Goal: Information Seeking & Learning: Learn about a topic

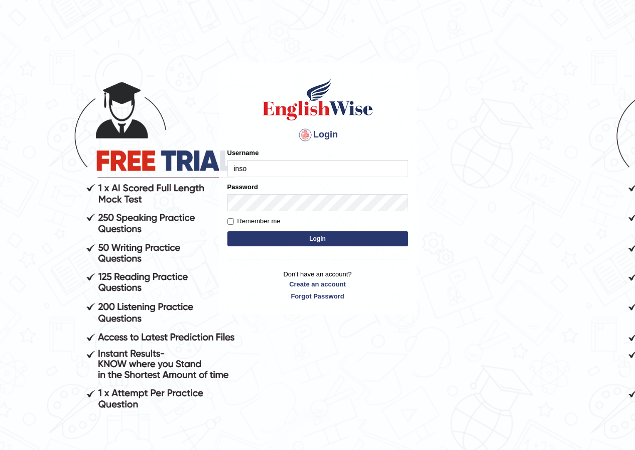
type input "inso_parramatta"
click at [285, 234] on button "Login" at bounding box center [317, 238] width 181 height 15
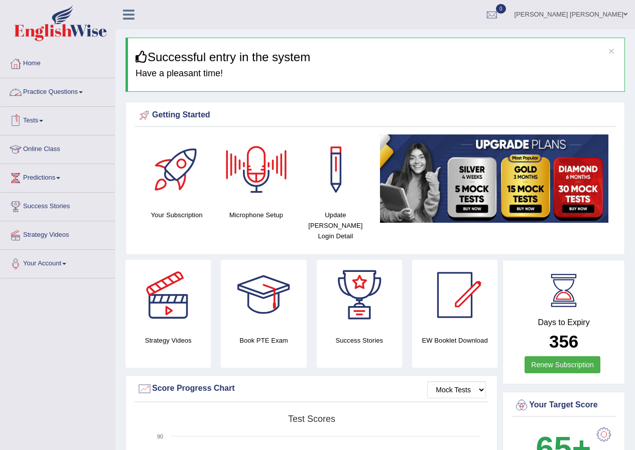
click at [86, 95] on link "Practice Questions" at bounding box center [58, 90] width 114 height 25
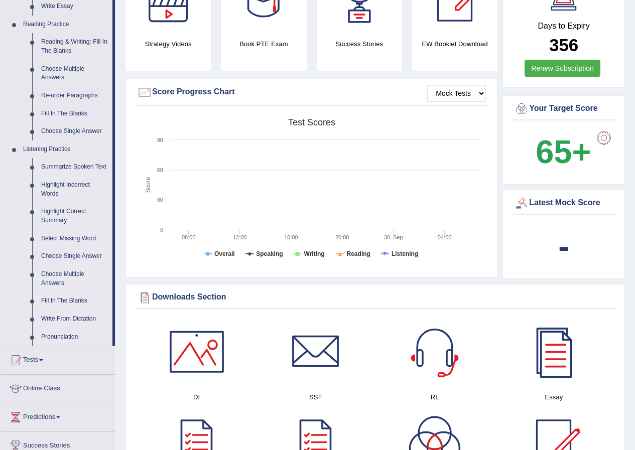
scroll to position [301, 0]
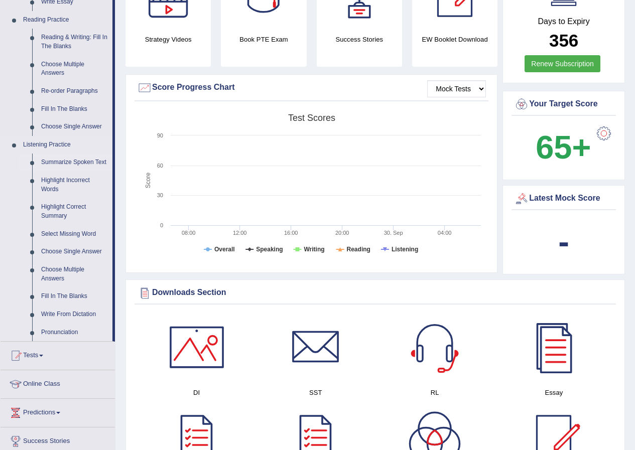
click at [65, 166] on link "Summarize Spoken Text" at bounding box center [75, 163] width 76 height 18
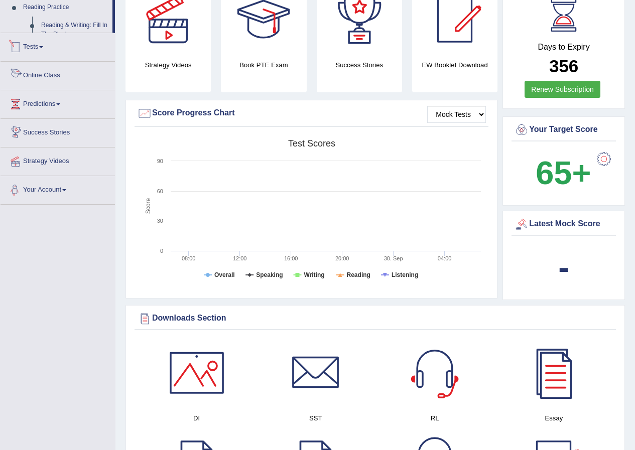
scroll to position [360, 0]
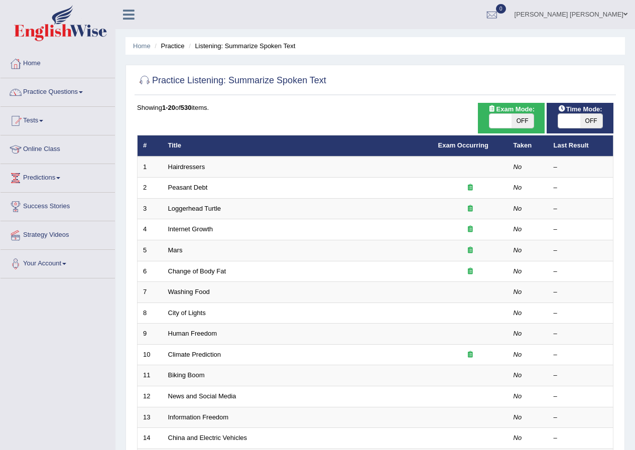
click at [503, 121] on span at bounding box center [500, 121] width 22 height 14
checkbox input "true"
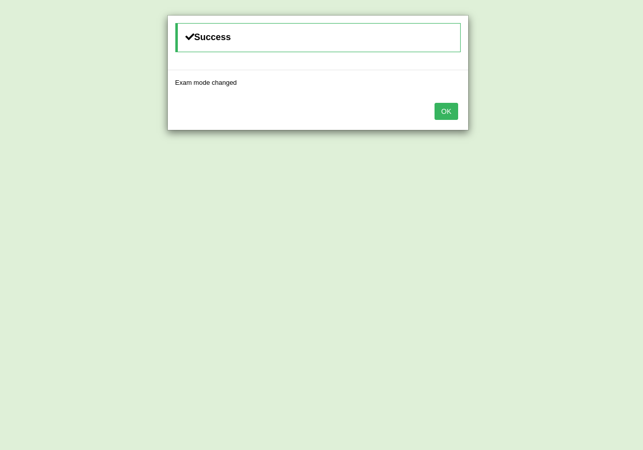
click at [456, 115] on button "OK" at bounding box center [445, 111] width 23 height 17
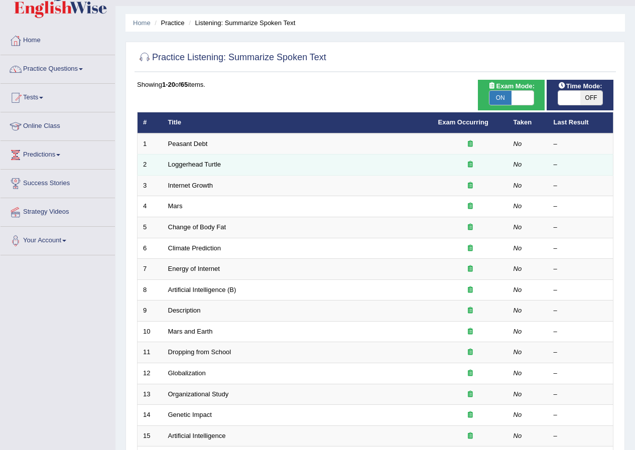
scroll to position [14, 0]
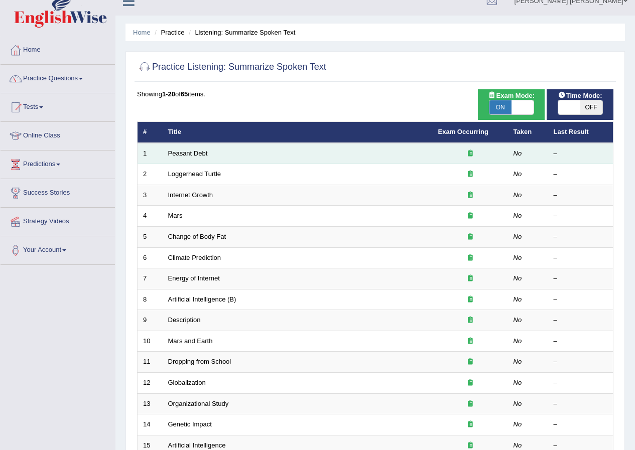
click at [229, 157] on td "Peasant Debt" at bounding box center [298, 153] width 270 height 21
click at [228, 157] on td "Peasant Debt" at bounding box center [298, 153] width 270 height 21
click at [191, 154] on link "Peasant Debt" at bounding box center [188, 154] width 40 height 8
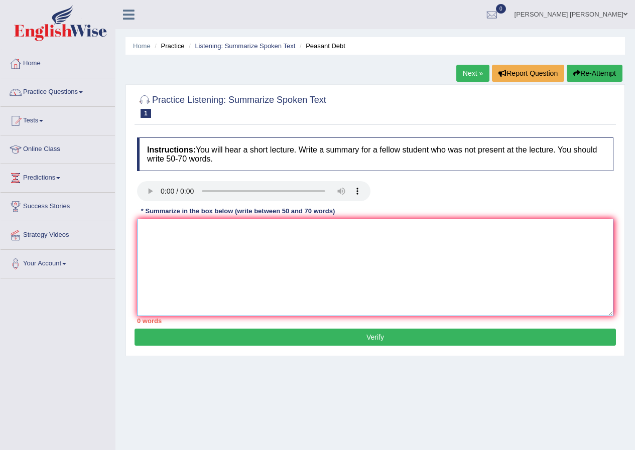
click at [146, 223] on textarea at bounding box center [375, 267] width 476 height 97
click at [184, 229] on textarea "said banks" at bounding box center [375, 267] width 476 height 97
type textarea "said banks suiced area in India"
click at [227, 330] on button "Verify" at bounding box center [375, 337] width 481 height 17
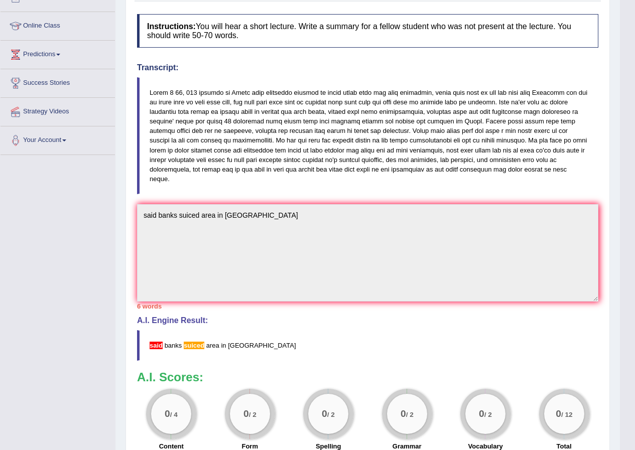
scroll to position [73, 0]
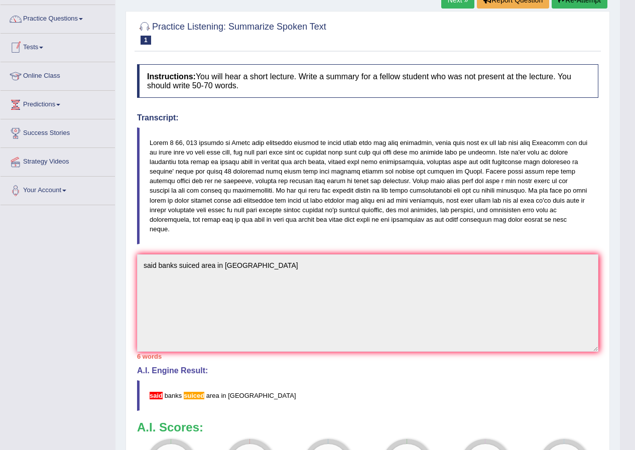
click at [48, 47] on link "Tests" at bounding box center [58, 46] width 114 height 25
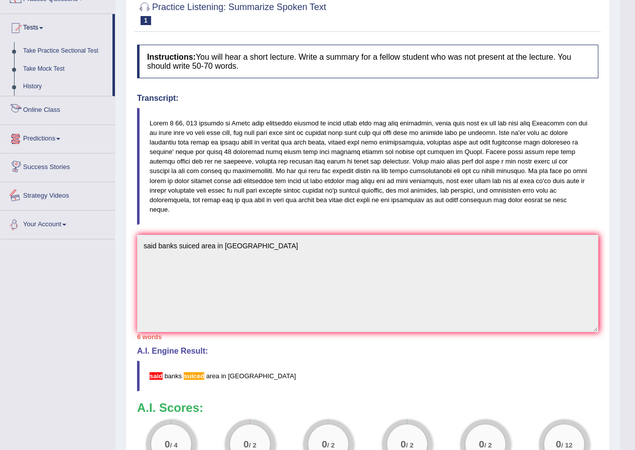
scroll to position [0, 0]
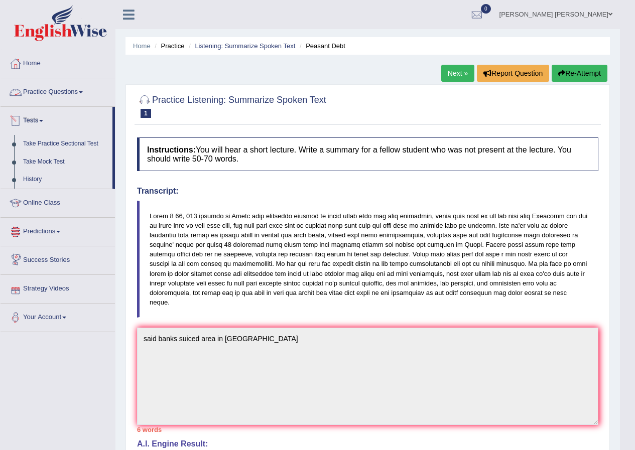
click at [53, 89] on link "Practice Questions" at bounding box center [58, 90] width 114 height 25
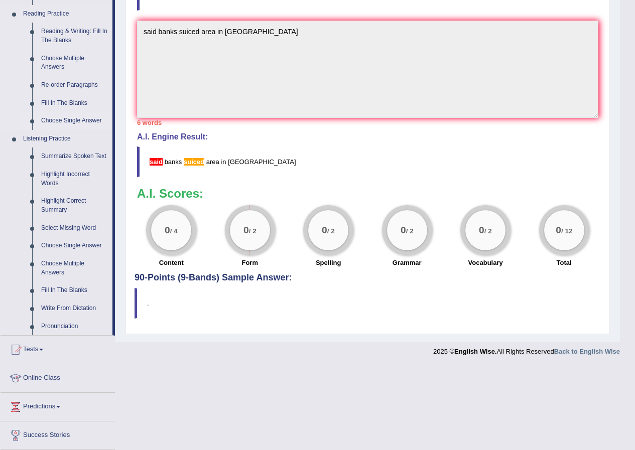
scroll to position [365, 0]
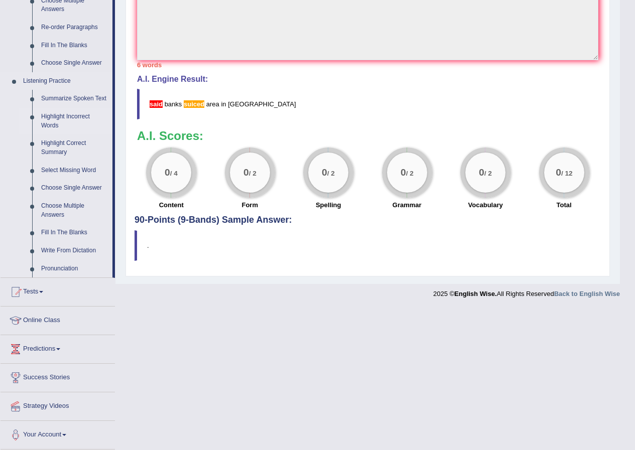
click at [59, 121] on link "Highlight Incorrect Words" at bounding box center [75, 121] width 76 height 27
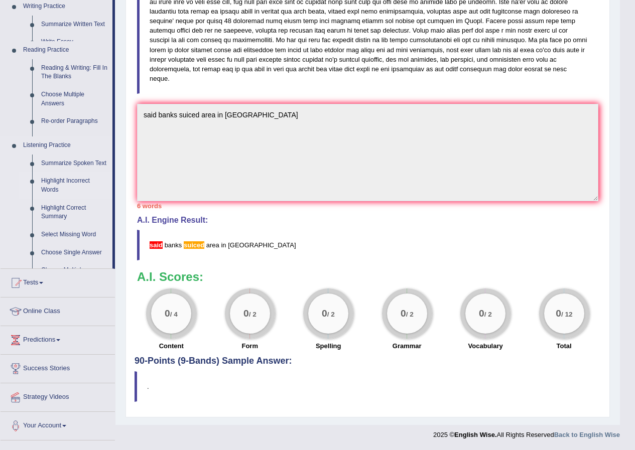
scroll to position [224, 0]
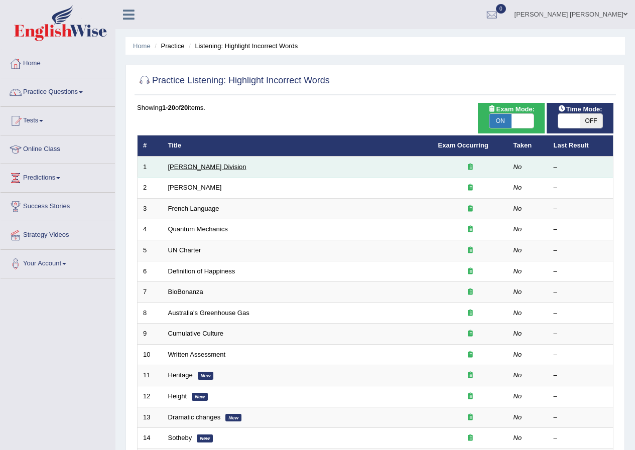
click at [188, 165] on link "Ward Division" at bounding box center [207, 167] width 78 height 8
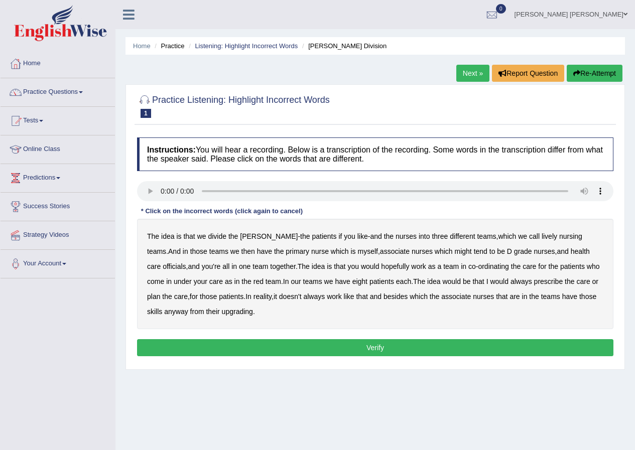
click at [236, 238] on b "the" at bounding box center [233, 236] width 10 height 8
click at [542, 235] on b "lively" at bounding box center [550, 236] width 16 height 8
click at [233, 236] on b "the" at bounding box center [233, 236] width 10 height 8
click at [334, 267] on b "that" at bounding box center [340, 267] width 12 height 8
click at [327, 267] on b "is" at bounding box center [329, 267] width 5 height 8
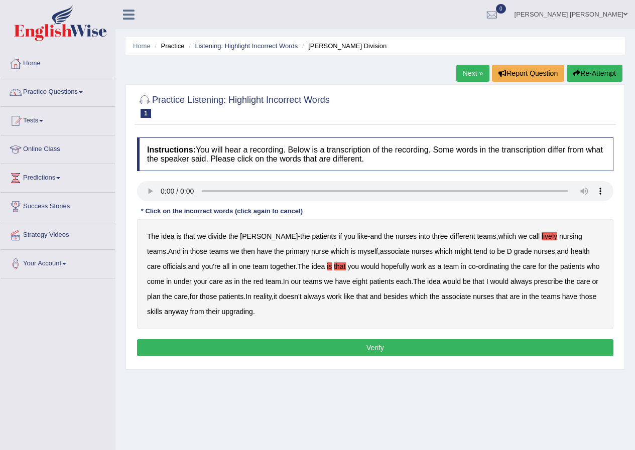
click at [490, 283] on b "would" at bounding box center [499, 282] width 19 height 8
click at [190, 253] on b "those" at bounding box center [198, 252] width 17 height 8
click at [334, 267] on b "that" at bounding box center [340, 267] width 12 height 8
click at [294, 267] on div "The idea is that we divide the ward - the patients if you like - and the nurses…" at bounding box center [375, 274] width 476 height 110
click at [327, 267] on b "is" at bounding box center [329, 267] width 5 height 8
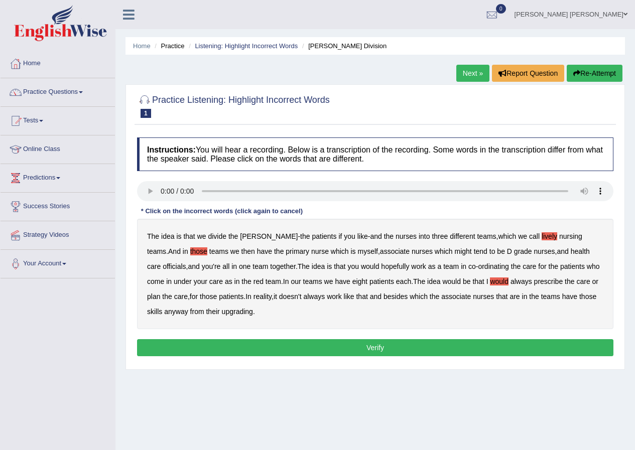
click at [224, 312] on b "upgrading" at bounding box center [237, 312] width 31 height 8
click at [474, 252] on b "tend" at bounding box center [481, 252] width 14 height 8
click at [455, 253] on b "might" at bounding box center [463, 252] width 17 height 8
click at [206, 312] on b "their" at bounding box center [213, 312] width 14 height 8
click at [197, 340] on button "Verify" at bounding box center [375, 347] width 476 height 17
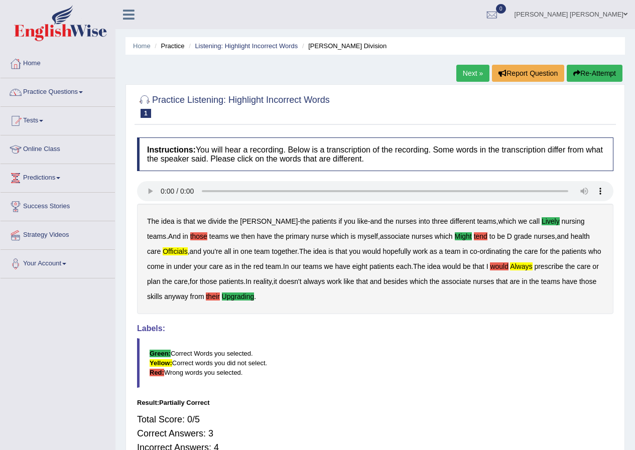
scroll to position [50, 0]
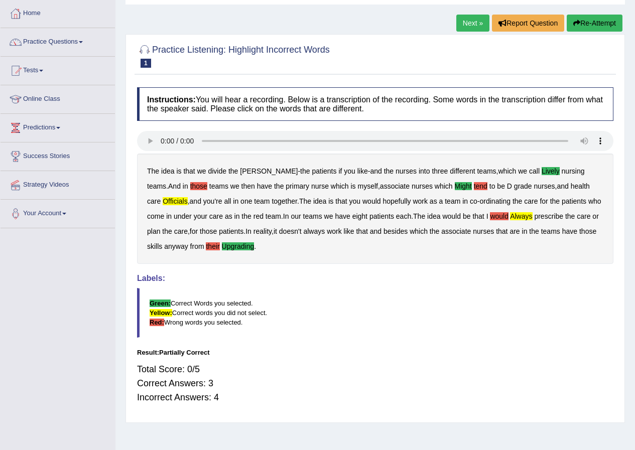
click at [467, 21] on link "Next »" at bounding box center [472, 23] width 33 height 17
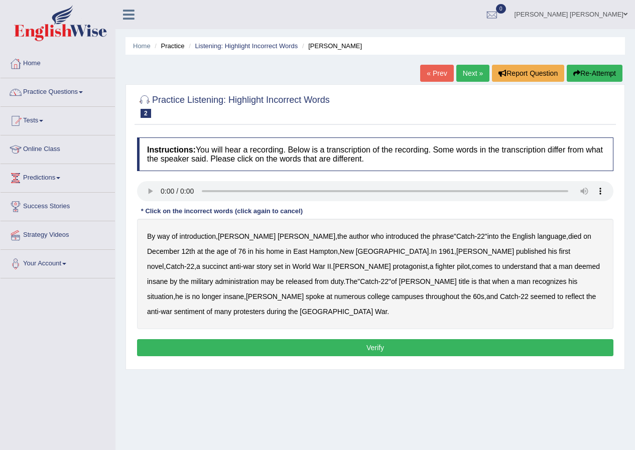
click at [228, 263] on b "succinct" at bounding box center [215, 267] width 26 height 8
click at [259, 278] on b "administration" at bounding box center [237, 282] width 44 height 8
click at [173, 293] on b "situation" at bounding box center [160, 297] width 26 height 8
click at [565, 297] on b "reflect" at bounding box center [574, 297] width 19 height 8
click at [557, 297] on b "to" at bounding box center [560, 297] width 6 height 8
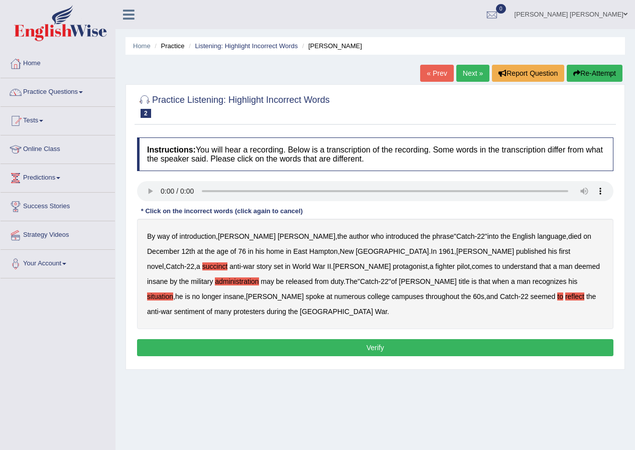
click at [407, 339] on button "Verify" at bounding box center [375, 347] width 476 height 17
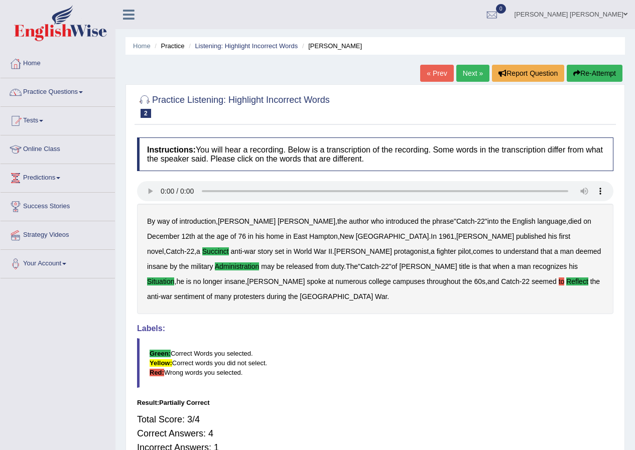
click at [464, 74] on link "Next »" at bounding box center [472, 73] width 33 height 17
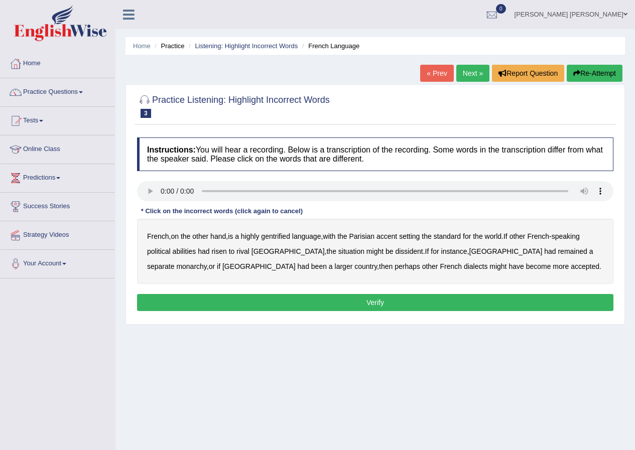
click at [280, 236] on b "gentrified" at bounding box center [275, 236] width 29 height 8
click at [187, 251] on b "abilities" at bounding box center [185, 252] width 24 height 8
click at [395, 252] on b "dissident" at bounding box center [409, 252] width 28 height 8
click at [206, 263] on b "monarchy" at bounding box center [191, 267] width 30 height 8
click at [330, 298] on button "Verify" at bounding box center [375, 302] width 476 height 17
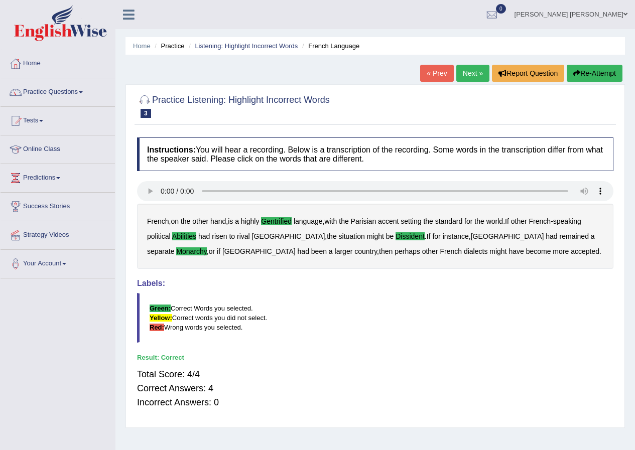
click at [460, 78] on link "Next »" at bounding box center [472, 73] width 33 height 17
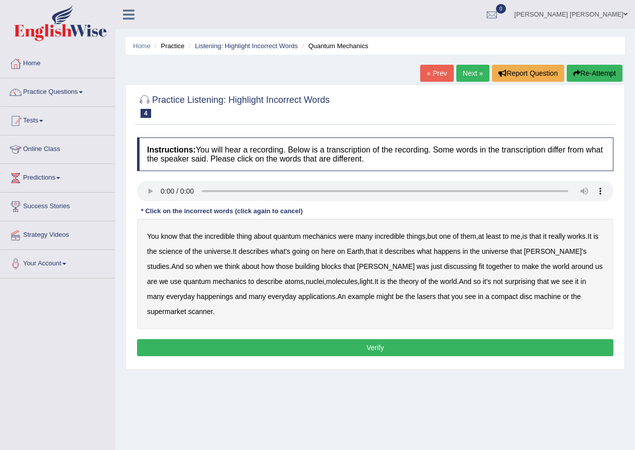
click at [177, 253] on b "science" at bounding box center [171, 252] width 24 height 8
click at [197, 296] on b "happenings" at bounding box center [215, 297] width 36 height 8
click at [534, 296] on b "machine" at bounding box center [547, 297] width 27 height 8
click at [444, 267] on b "discussing" at bounding box center [460, 267] width 33 height 8
click at [476, 339] on button "Verify" at bounding box center [375, 347] width 476 height 17
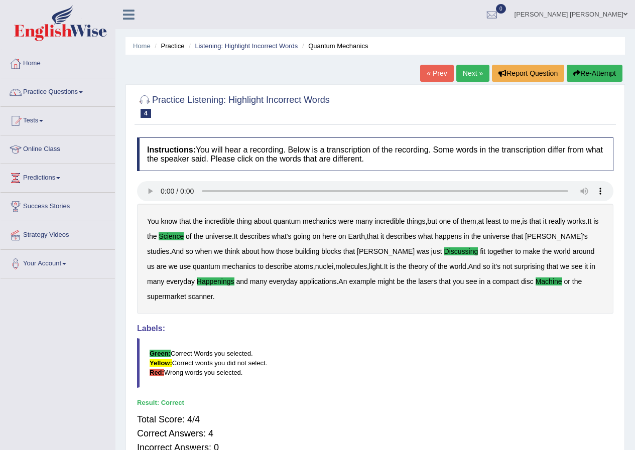
click at [464, 75] on link "Next »" at bounding box center [472, 73] width 33 height 17
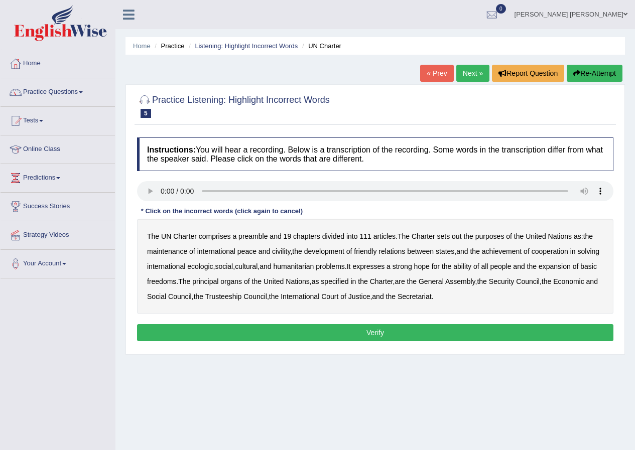
click at [459, 238] on b "out" at bounding box center [457, 236] width 10 height 8
click at [281, 252] on b "civility" at bounding box center [281, 252] width 18 height 8
click at [213, 268] on b "ecologic" at bounding box center [200, 267] width 26 height 8
click at [471, 267] on b "ability" at bounding box center [462, 267] width 18 height 8
click at [393, 330] on button "Verify" at bounding box center [375, 332] width 476 height 17
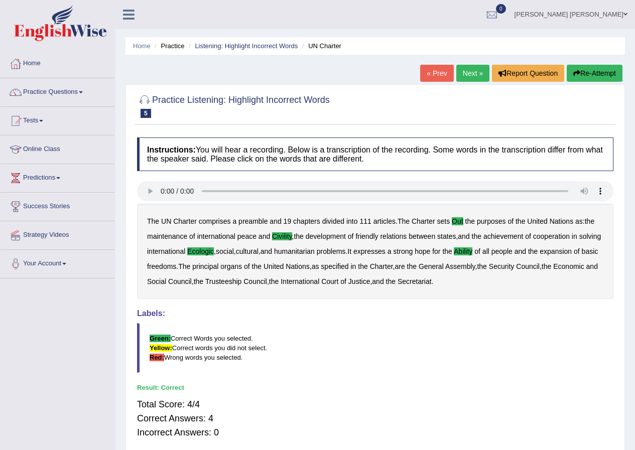
click at [459, 76] on link "Next »" at bounding box center [472, 73] width 33 height 17
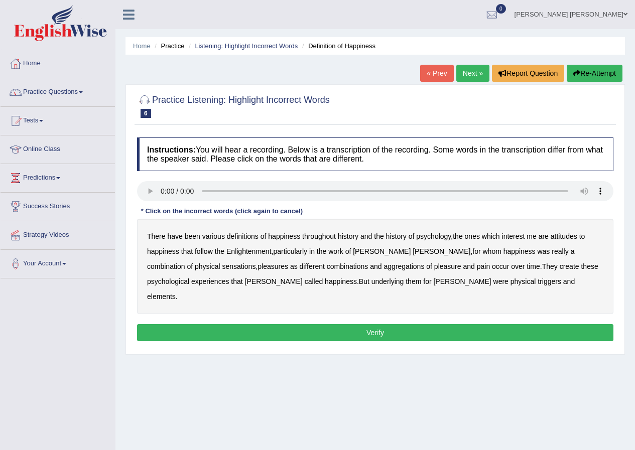
click at [439, 237] on b "psychology" at bounding box center [433, 236] width 35 height 8
click at [565, 237] on b "attitudes" at bounding box center [564, 236] width 27 height 8
click at [222, 266] on b "sensations" at bounding box center [239, 267] width 34 height 8
drag, startPoint x: 505, startPoint y: 266, endPoint x: 497, endPoint y: 269, distance: 7.9
click at [560, 266] on b "create" at bounding box center [570, 267] width 20 height 8
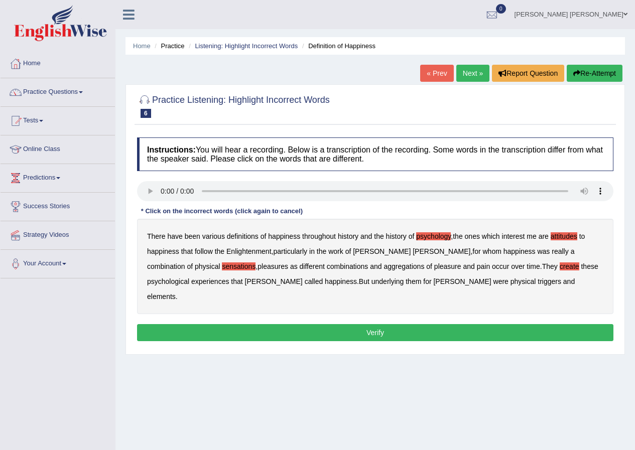
click at [176, 293] on b "elements" at bounding box center [161, 297] width 29 height 8
click at [356, 324] on button "Verify" at bounding box center [375, 332] width 476 height 17
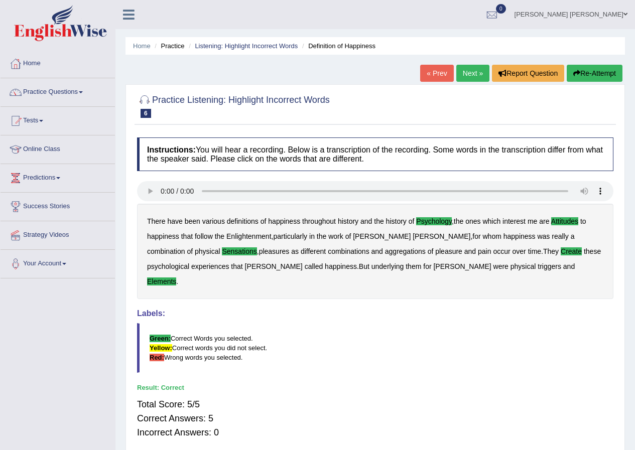
click at [464, 77] on link "Next »" at bounding box center [472, 73] width 33 height 17
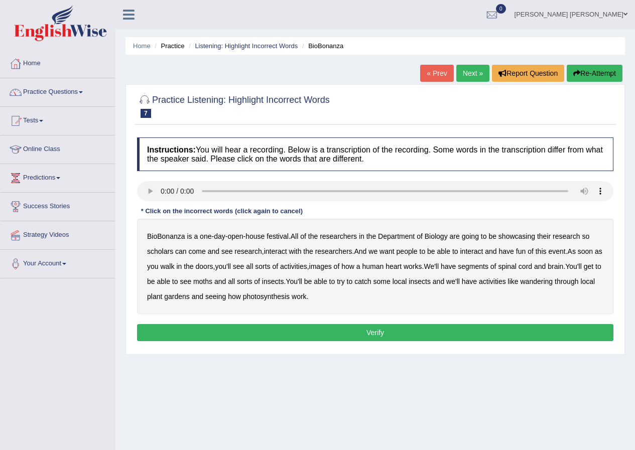
click at [167, 250] on b "scholars" at bounding box center [160, 252] width 26 height 8
click at [332, 267] on b "images" at bounding box center [320, 267] width 23 height 8
click at [488, 269] on b "segments" at bounding box center [473, 267] width 31 height 8
click at [212, 282] on b "moths" at bounding box center [202, 282] width 19 height 8
click at [553, 283] on b "wandering" at bounding box center [537, 282] width 33 height 8
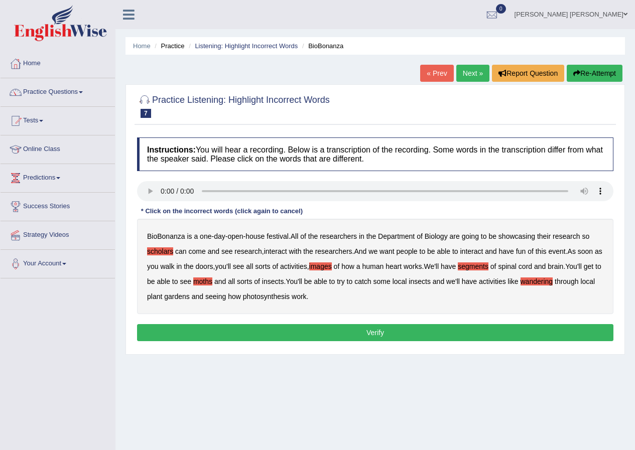
click at [272, 325] on button "Verify" at bounding box center [375, 332] width 476 height 17
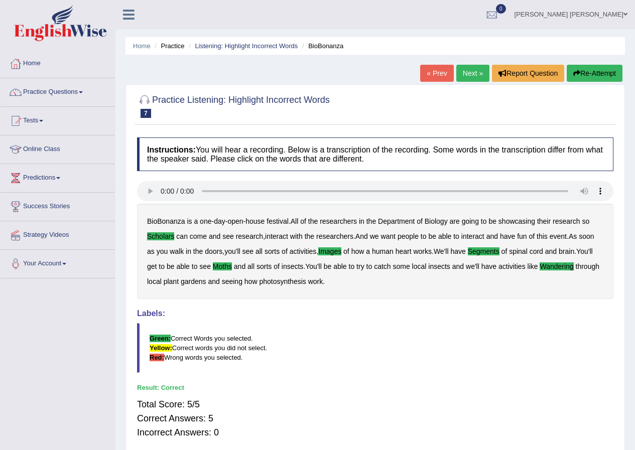
click at [461, 79] on link "Next »" at bounding box center [472, 73] width 33 height 17
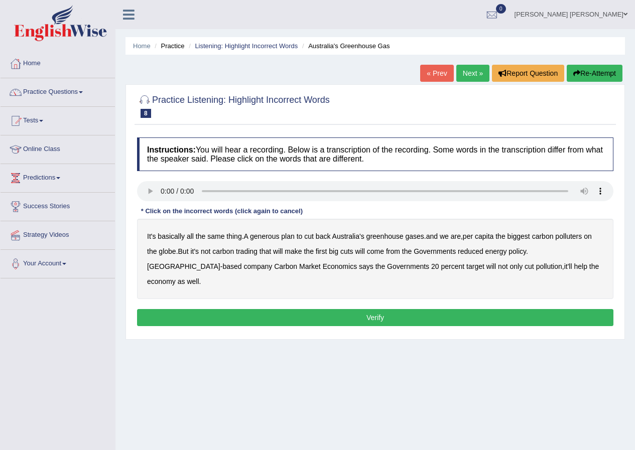
click at [271, 237] on b "generous" at bounding box center [264, 236] width 29 height 8
click at [161, 250] on b "globe" at bounding box center [167, 252] width 17 height 8
click at [380, 251] on b "come" at bounding box center [375, 252] width 17 height 8
click at [364, 252] on b "will" at bounding box center [360, 252] width 10 height 8
click at [396, 251] on b "from" at bounding box center [393, 252] width 14 height 8
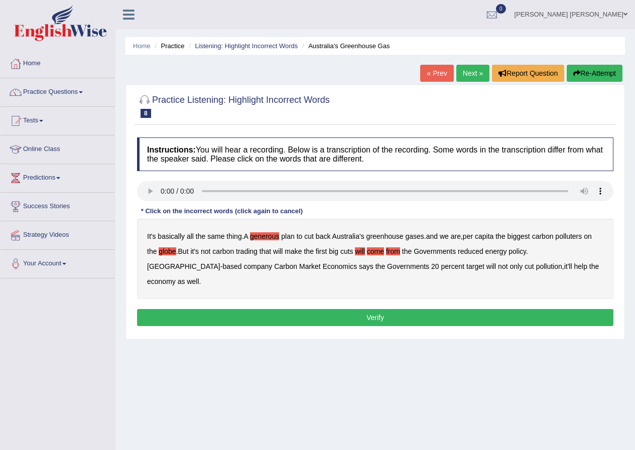
click at [409, 251] on b "the" at bounding box center [407, 252] width 10 height 8
click at [435, 251] on b "Governments" at bounding box center [435, 252] width 42 height 8
click at [477, 251] on b "reduced" at bounding box center [471, 252] width 26 height 8
click at [495, 249] on b "energy" at bounding box center [496, 252] width 22 height 8
click at [516, 248] on b "policy" at bounding box center [518, 252] width 18 height 8
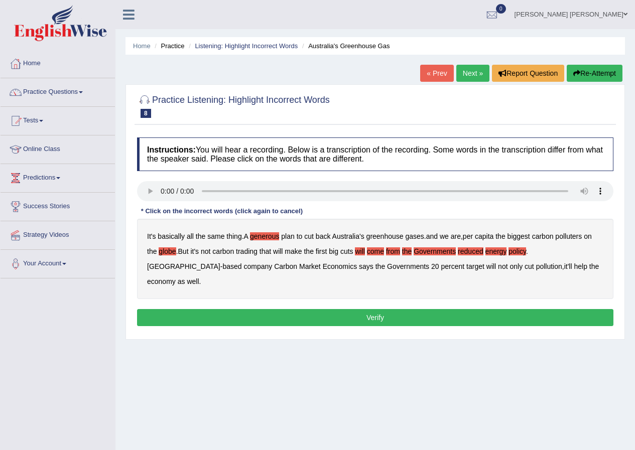
click at [440, 309] on button "Verify" at bounding box center [375, 317] width 476 height 17
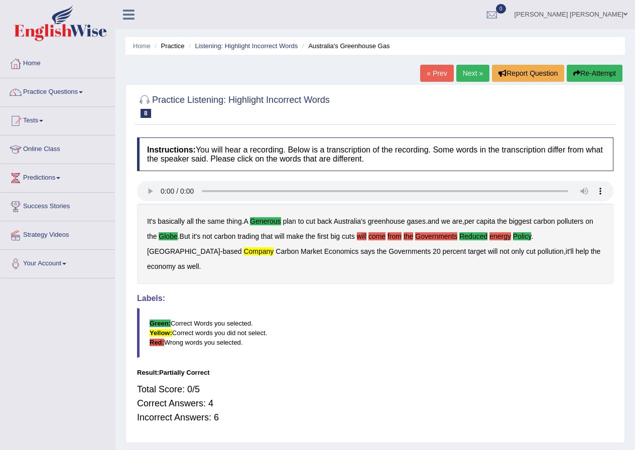
click at [468, 75] on link "Next »" at bounding box center [472, 73] width 33 height 17
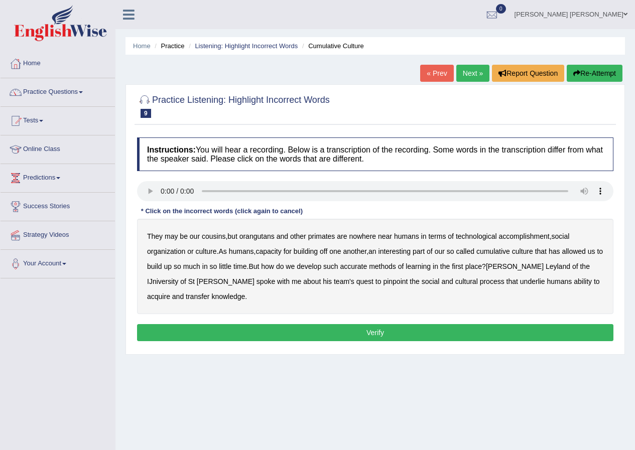
click at [530, 238] on b "accomplishment" at bounding box center [524, 236] width 51 height 8
click at [408, 253] on b "interesting" at bounding box center [395, 252] width 33 height 8
click at [362, 268] on b "accurate" at bounding box center [353, 267] width 27 height 8
click at [455, 282] on b "cultural" at bounding box center [466, 282] width 23 height 8
click at [209, 293] on b "transfer" at bounding box center [198, 297] width 24 height 8
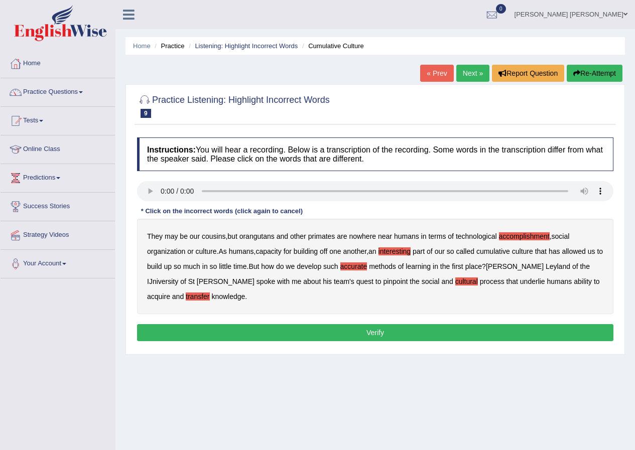
click at [291, 332] on button "Verify" at bounding box center [375, 332] width 476 height 17
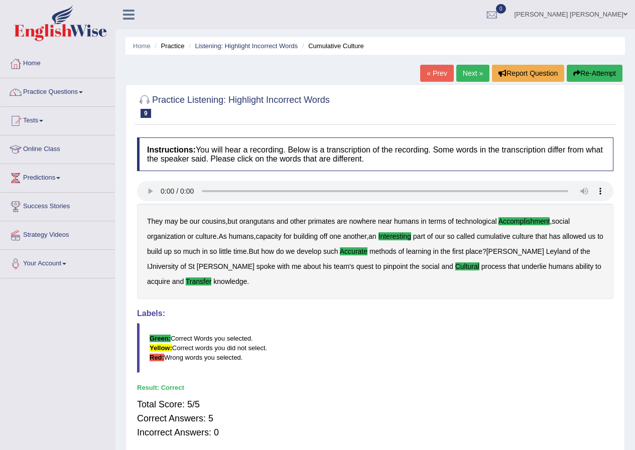
click at [467, 77] on link "Next »" at bounding box center [472, 73] width 33 height 17
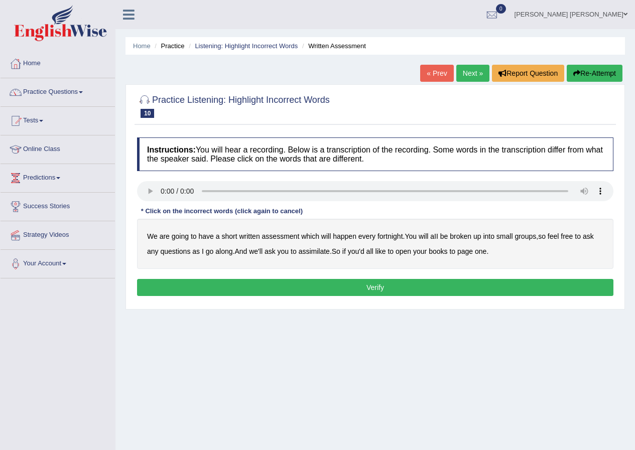
click at [463, 236] on b "broken" at bounding box center [461, 236] width 22 height 8
click at [314, 252] on b "assimilate" at bounding box center [314, 252] width 31 height 8
click at [405, 283] on button "Verify" at bounding box center [375, 287] width 476 height 17
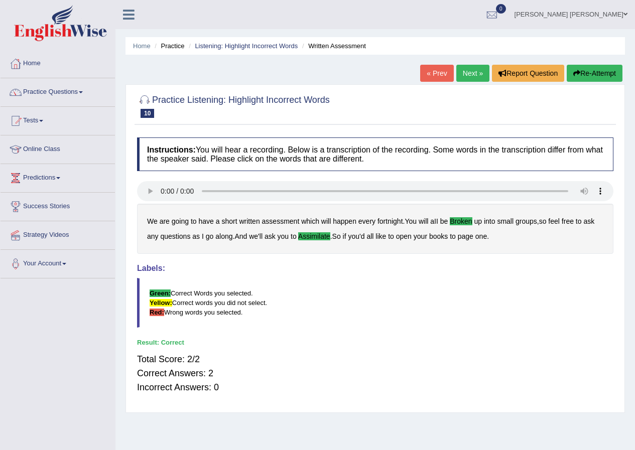
click at [472, 67] on link "Next »" at bounding box center [472, 73] width 33 height 17
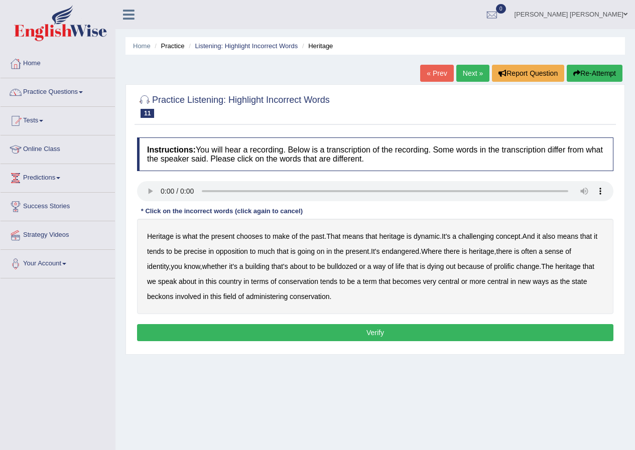
click at [489, 237] on b "challenging" at bounding box center [476, 236] width 36 height 8
click at [194, 253] on b "precise" at bounding box center [195, 252] width 23 height 8
click at [169, 263] on b "identity" at bounding box center [158, 267] width 22 height 8
click at [494, 269] on b "prolific" at bounding box center [504, 267] width 20 height 8
click at [165, 297] on b "beckons" at bounding box center [160, 297] width 26 height 8
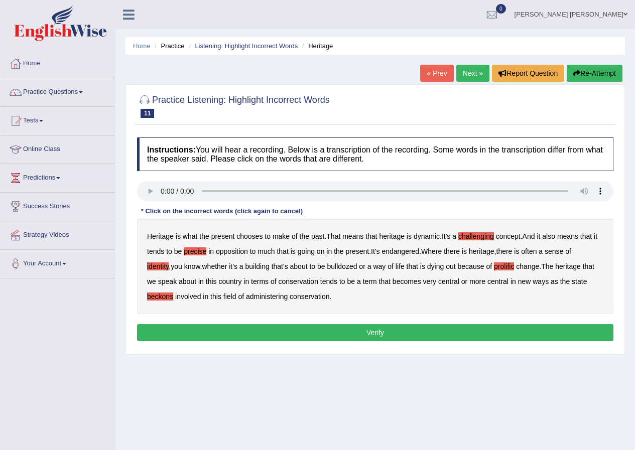
click at [288, 329] on button "Verify" at bounding box center [375, 332] width 476 height 17
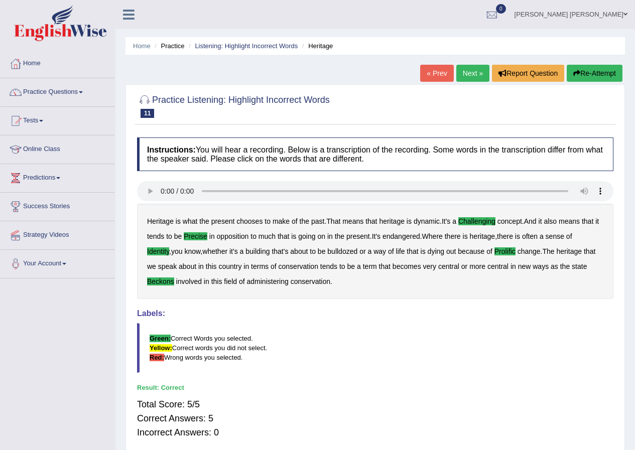
click at [462, 75] on link "Next »" at bounding box center [472, 73] width 33 height 17
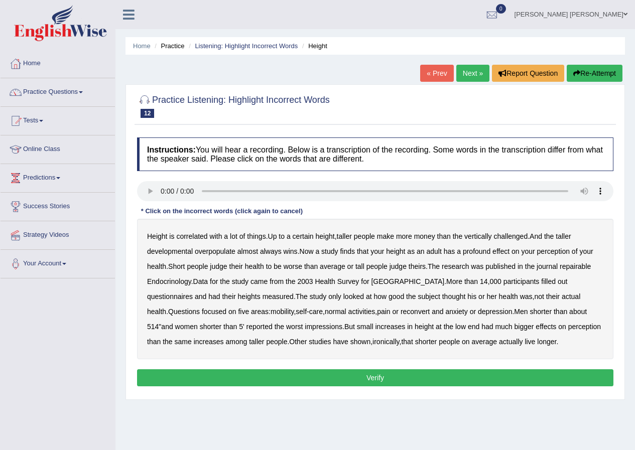
click at [181, 251] on b "developmental" at bounding box center [170, 252] width 46 height 8
click at [219, 252] on b "overpopulate" at bounding box center [215, 252] width 41 height 8
click at [571, 266] on b "repairable" at bounding box center [575, 267] width 31 height 8
click at [401, 312] on b "reconvert" at bounding box center [415, 312] width 29 height 8
click at [400, 377] on button "Verify" at bounding box center [375, 378] width 476 height 17
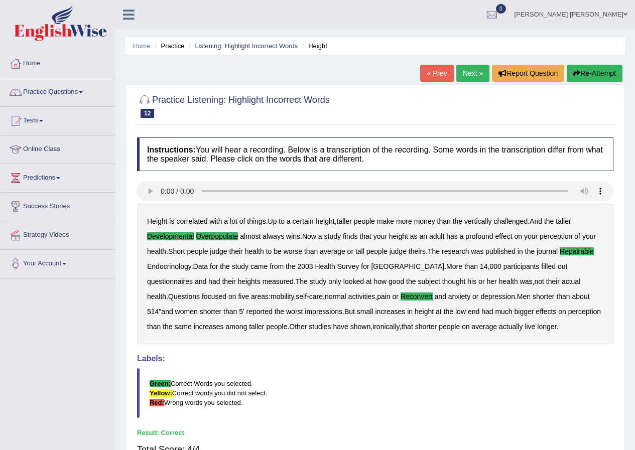
click at [465, 74] on link "Next »" at bounding box center [472, 73] width 33 height 17
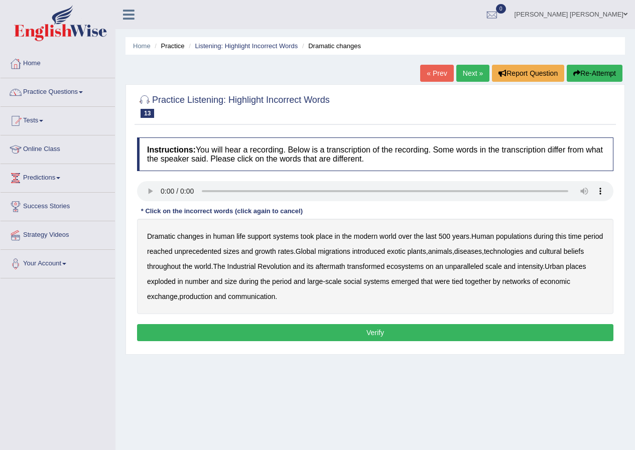
click at [489, 235] on b "Human" at bounding box center [482, 236] width 23 height 8
click at [509, 235] on b "populations" at bounding box center [514, 236] width 36 height 8
click at [482, 253] on b "diseases" at bounding box center [468, 252] width 28 height 8
click at [424, 268] on b "ecosystems" at bounding box center [405, 267] width 37 height 8
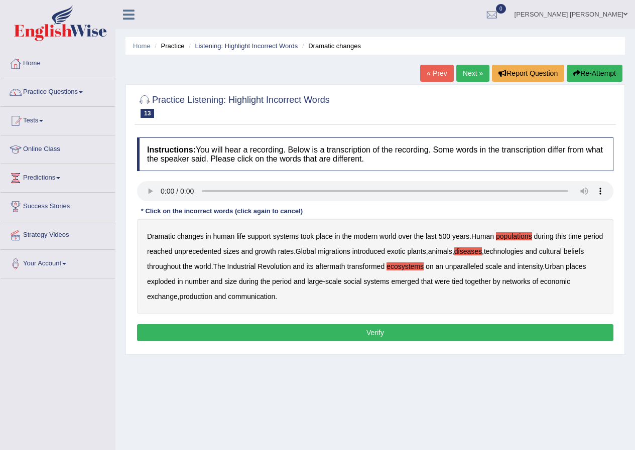
click at [208, 297] on b "production" at bounding box center [196, 297] width 33 height 8
click at [266, 331] on button "Verify" at bounding box center [375, 332] width 476 height 17
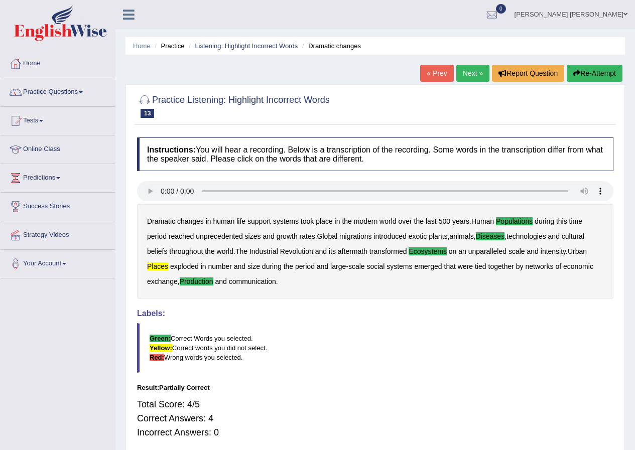
click at [467, 69] on link "Next »" at bounding box center [472, 73] width 33 height 17
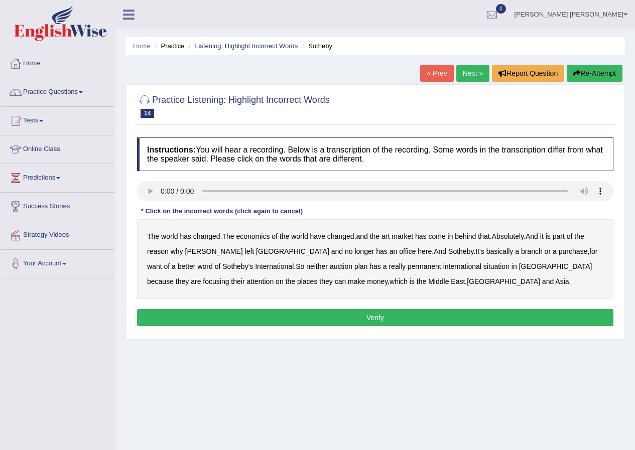
click at [559, 252] on b "purchase" at bounding box center [573, 252] width 29 height 8
click at [483, 266] on b "situation" at bounding box center [496, 267] width 26 height 8
click at [307, 314] on button "Verify" at bounding box center [375, 317] width 476 height 17
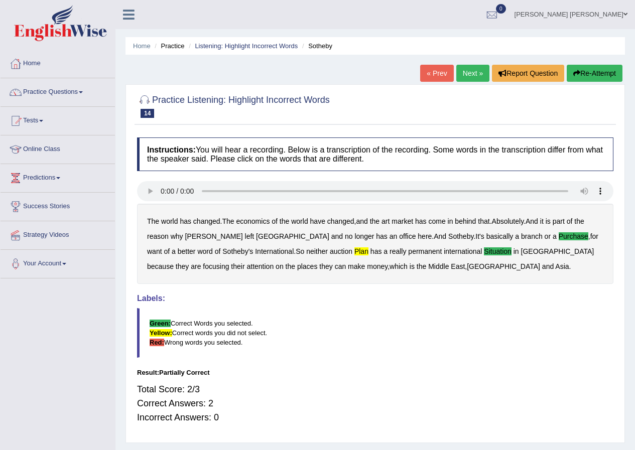
click at [462, 77] on link "Next »" at bounding box center [472, 73] width 33 height 17
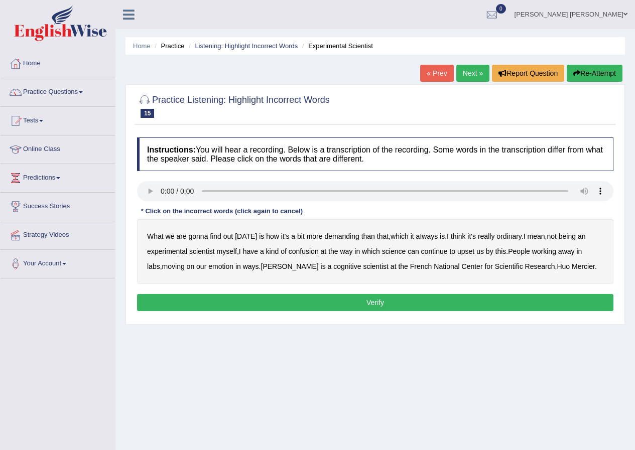
drag, startPoint x: 346, startPoint y: 237, endPoint x: 358, endPoint y: 237, distance: 12.0
click at [347, 237] on b "demanding" at bounding box center [341, 236] width 35 height 8
click at [510, 238] on b "ordinary" at bounding box center [509, 236] width 25 height 8
click at [301, 253] on b "confusion" at bounding box center [304, 252] width 30 height 8
click at [469, 253] on b "upset" at bounding box center [465, 252] width 17 height 8
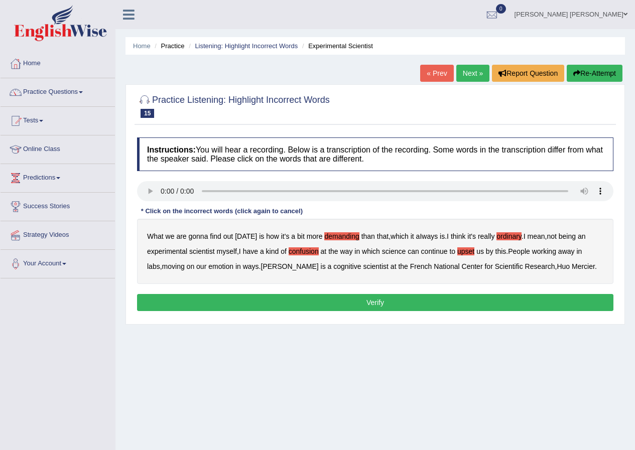
click at [427, 298] on button "Verify" at bounding box center [375, 302] width 476 height 17
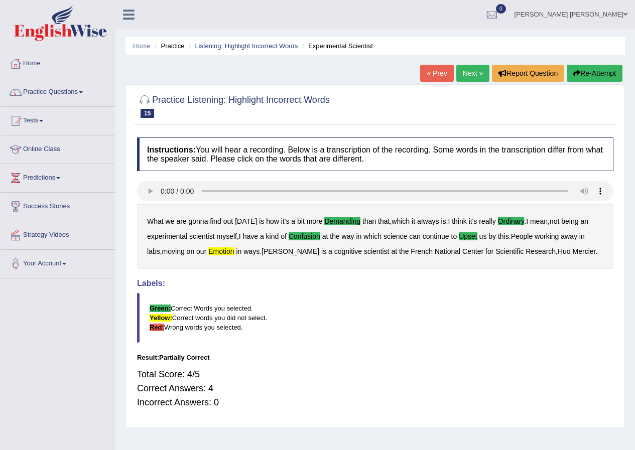
click at [464, 75] on link "Next »" at bounding box center [472, 73] width 33 height 17
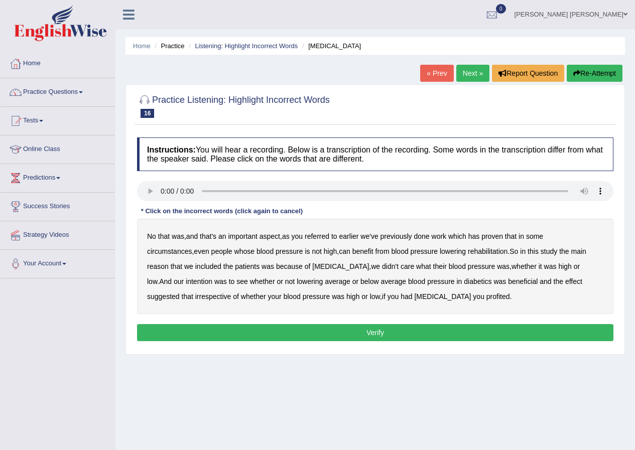
click at [323, 236] on b "referred" at bounding box center [317, 236] width 25 height 8
click at [192, 248] on b "circumstances" at bounding box center [169, 252] width 45 height 8
click at [468, 253] on b "rehabilitation" at bounding box center [488, 252] width 40 height 8
click at [212, 278] on b "intention" at bounding box center [199, 282] width 27 height 8
click at [565, 283] on b "effect" at bounding box center [573, 282] width 17 height 8
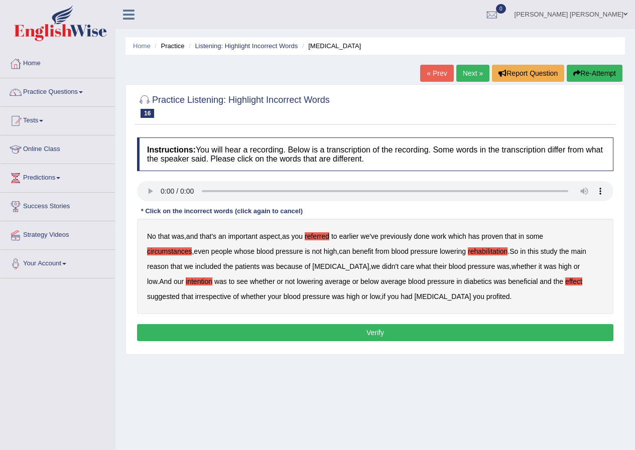
click at [486, 297] on b "profited" at bounding box center [498, 297] width 24 height 8
click at [354, 329] on button "Verify" at bounding box center [375, 332] width 476 height 17
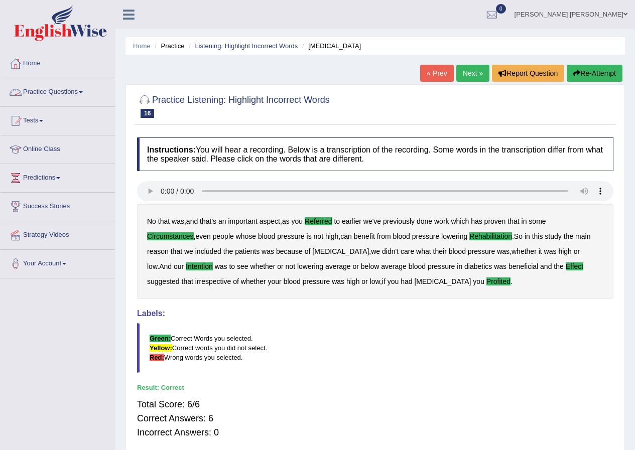
click at [88, 90] on link "Practice Questions" at bounding box center [58, 90] width 114 height 25
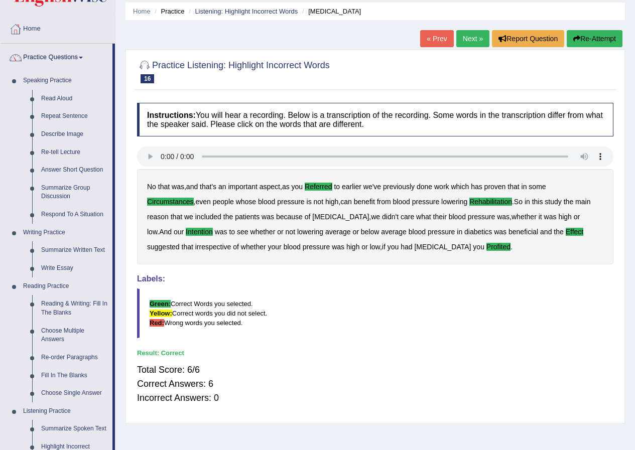
scroll to position [50, 0]
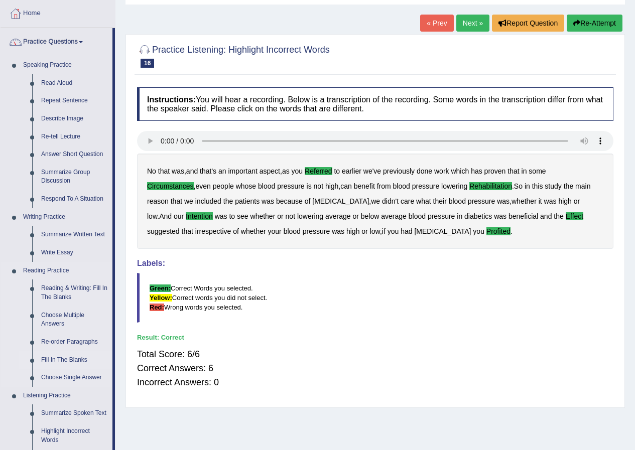
click at [72, 360] on link "Fill In The Blanks" at bounding box center [75, 360] width 76 height 18
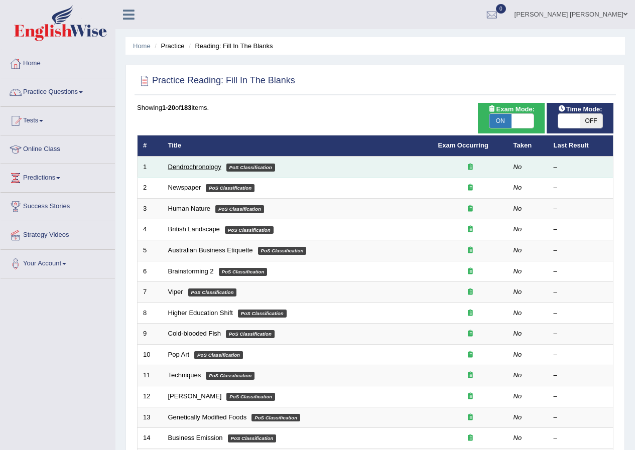
click at [191, 170] on link "Dendrochronology" at bounding box center [194, 167] width 53 height 8
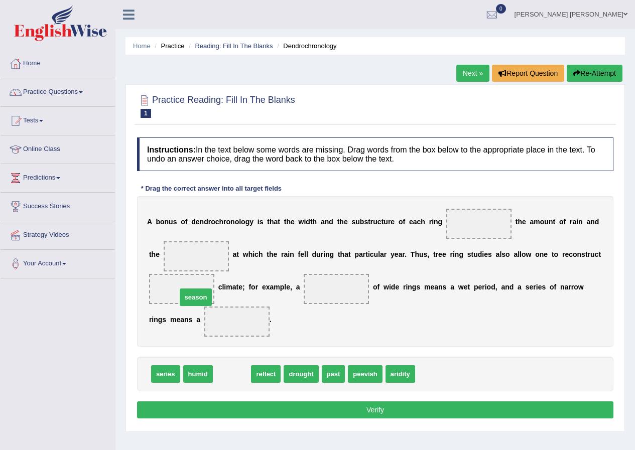
drag, startPoint x: 231, startPoint y: 370, endPoint x: 187, endPoint y: 281, distance: 99.2
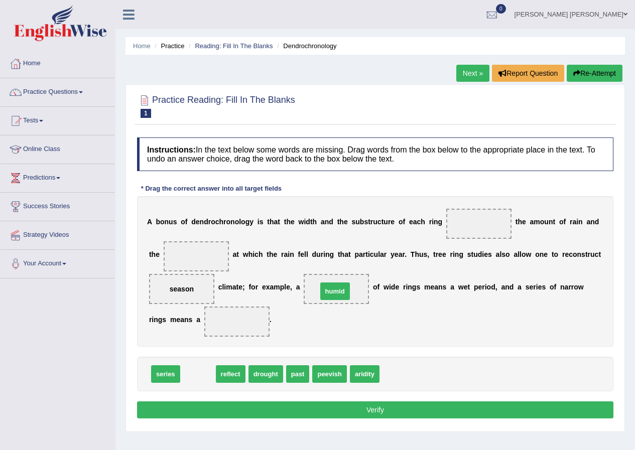
drag, startPoint x: 205, startPoint y: 371, endPoint x: 342, endPoint y: 288, distance: 160.1
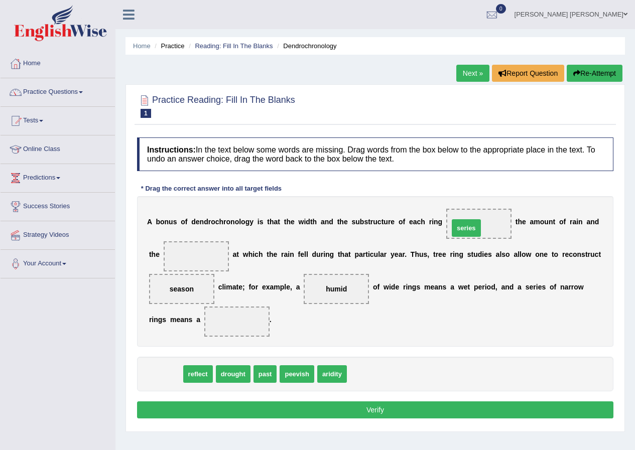
drag, startPoint x: 172, startPoint y: 371, endPoint x: 473, endPoint y: 224, distance: 334.3
drag, startPoint x: 160, startPoint y: 373, endPoint x: 188, endPoint y: 254, distance: 121.8
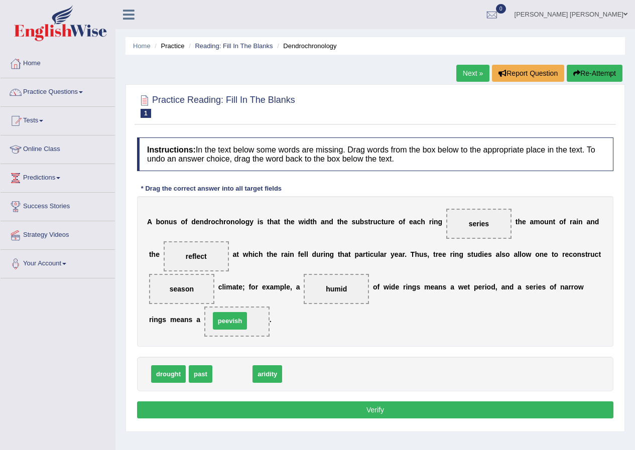
drag, startPoint x: 234, startPoint y: 378, endPoint x: 235, endPoint y: 324, distance: 53.7
click at [299, 407] on button "Verify" at bounding box center [375, 410] width 476 height 17
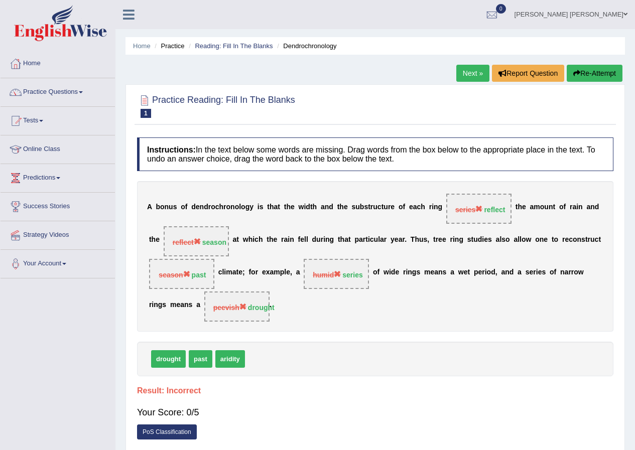
click at [574, 74] on icon "button" at bounding box center [576, 73] width 7 height 7
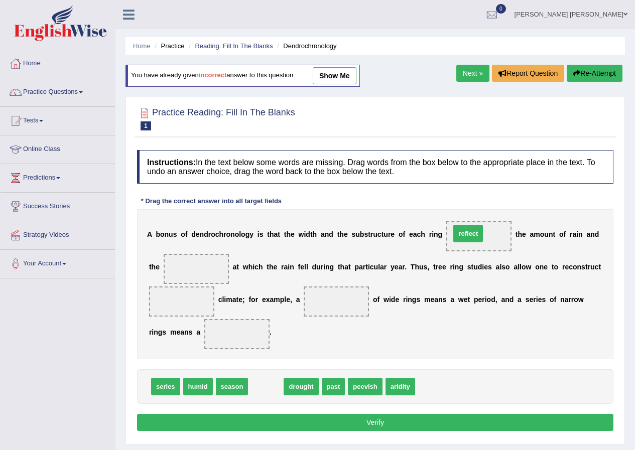
drag, startPoint x: 264, startPoint y: 384, endPoint x: 466, endPoint y: 230, distance: 253.7
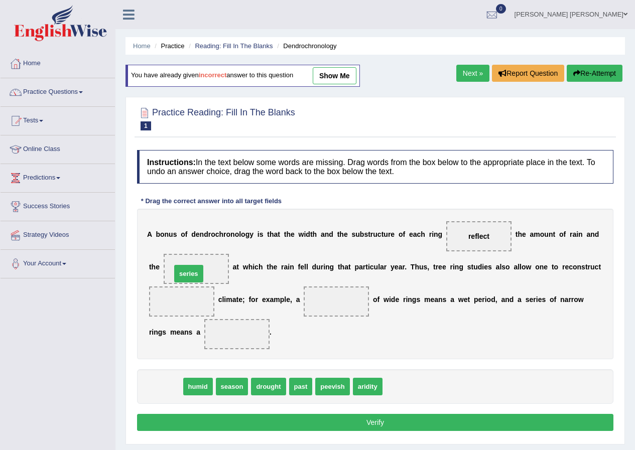
drag, startPoint x: 165, startPoint y: 384, endPoint x: 191, endPoint y: 270, distance: 117.3
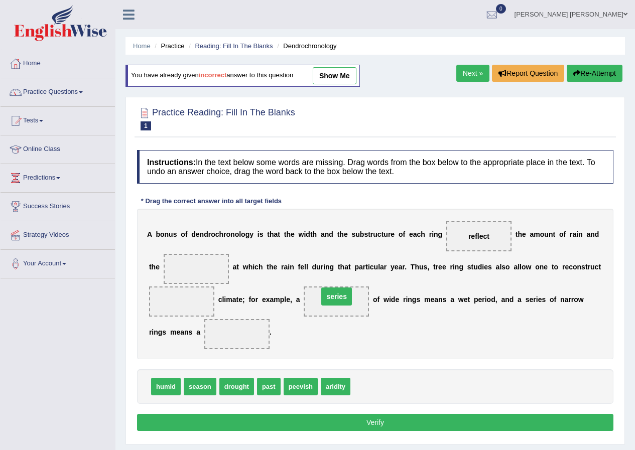
drag, startPoint x: 201, startPoint y: 269, endPoint x: 341, endPoint y: 297, distance: 143.3
drag, startPoint x: 238, startPoint y: 385, endPoint x: 238, endPoint y: 333, distance: 52.2
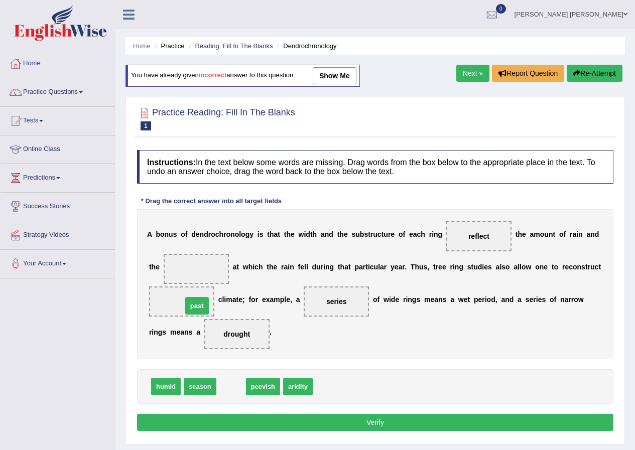
drag, startPoint x: 231, startPoint y: 386, endPoint x: 197, endPoint y: 305, distance: 87.7
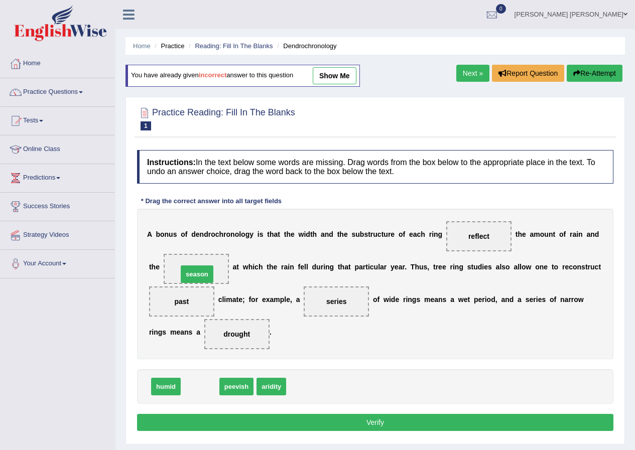
drag, startPoint x: 200, startPoint y: 384, endPoint x: 196, endPoint y: 271, distance: 113.0
click at [342, 420] on button "Verify" at bounding box center [375, 422] width 476 height 17
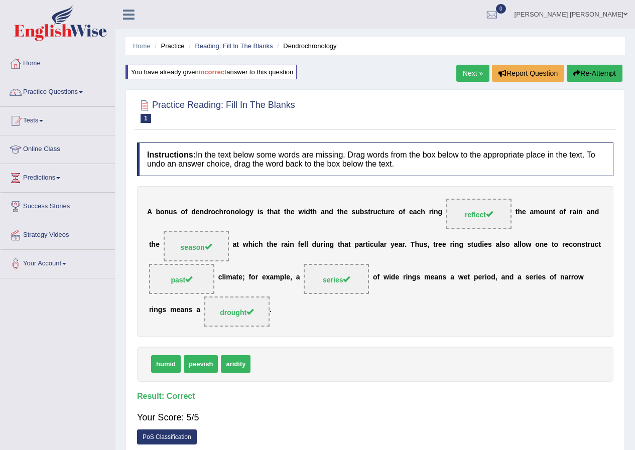
click at [469, 76] on link "Next »" at bounding box center [472, 73] width 33 height 17
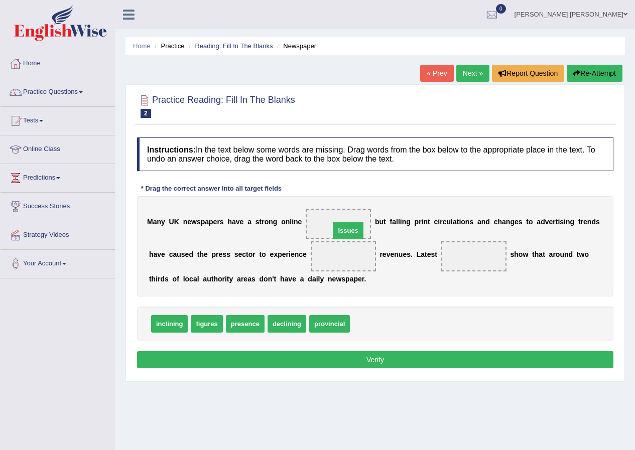
drag, startPoint x: 359, startPoint y: 322, endPoint x: 339, endPoint y: 226, distance: 98.6
drag, startPoint x: 326, startPoint y: 322, endPoint x: 349, endPoint y: 323, distance: 23.1
drag, startPoint x: 250, startPoint y: 322, endPoint x: 330, endPoint y: 251, distance: 107.8
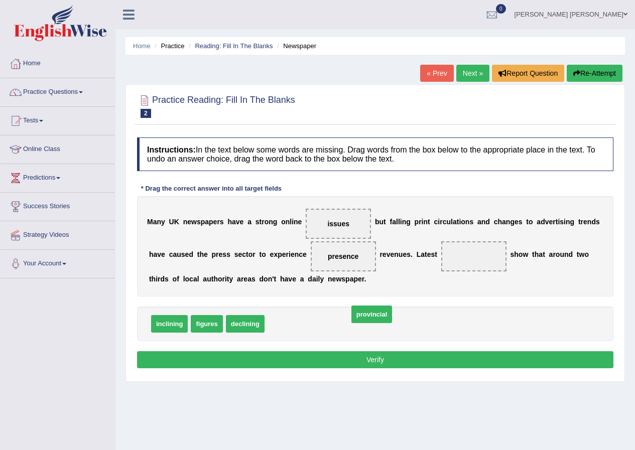
drag, startPoint x: 298, startPoint y: 321, endPoint x: 382, endPoint y: 311, distance: 84.4
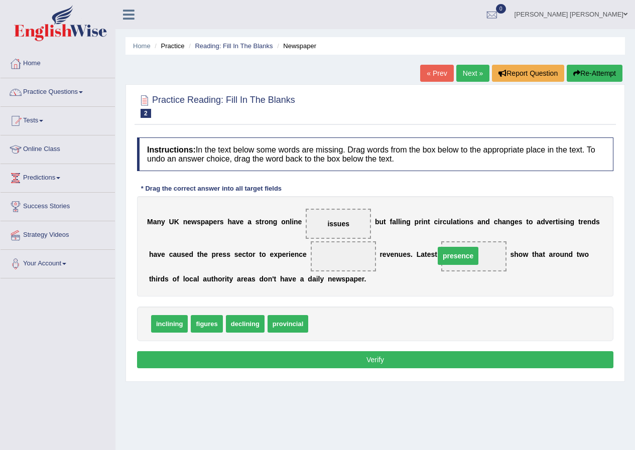
drag, startPoint x: 345, startPoint y: 259, endPoint x: 460, endPoint y: 259, distance: 115.0
drag, startPoint x: 481, startPoint y: 257, endPoint x: 347, endPoint y: 263, distance: 134.2
drag, startPoint x: 307, startPoint y: 313, endPoint x: 466, endPoint y: 251, distance: 170.4
click at [429, 357] on button "Verify" at bounding box center [375, 359] width 476 height 17
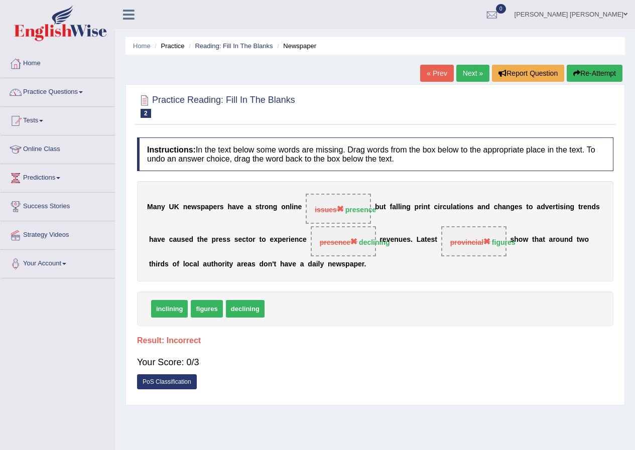
click at [576, 70] on icon "button" at bounding box center [576, 73] width 7 height 7
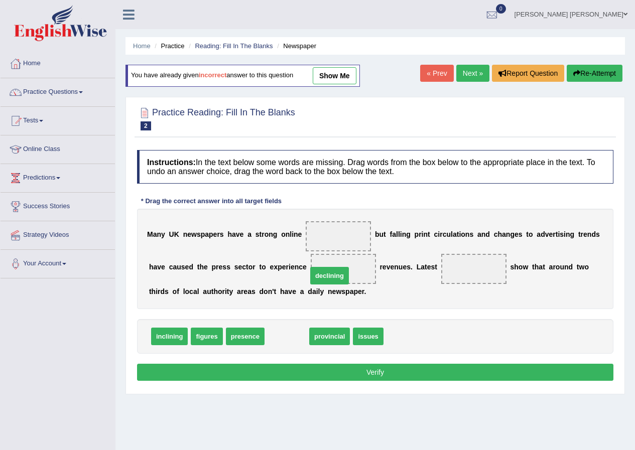
drag, startPoint x: 291, startPoint y: 337, endPoint x: 335, endPoint y: 275, distance: 76.7
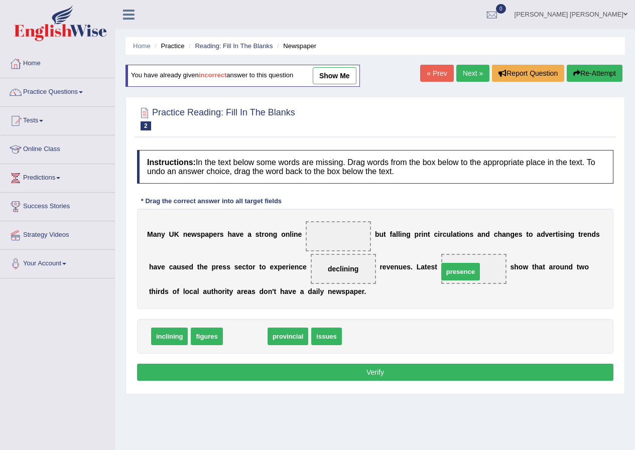
drag, startPoint x: 239, startPoint y: 338, endPoint x: 455, endPoint y: 273, distance: 224.9
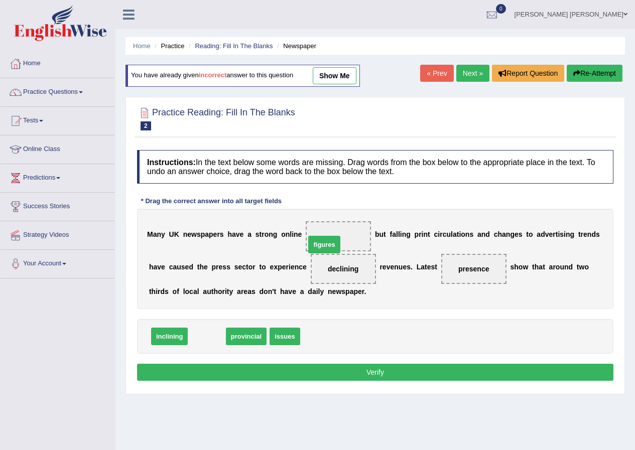
drag, startPoint x: 220, startPoint y: 342, endPoint x: 341, endPoint y: 248, distance: 153.5
click at [364, 368] on button "Verify" at bounding box center [375, 372] width 476 height 17
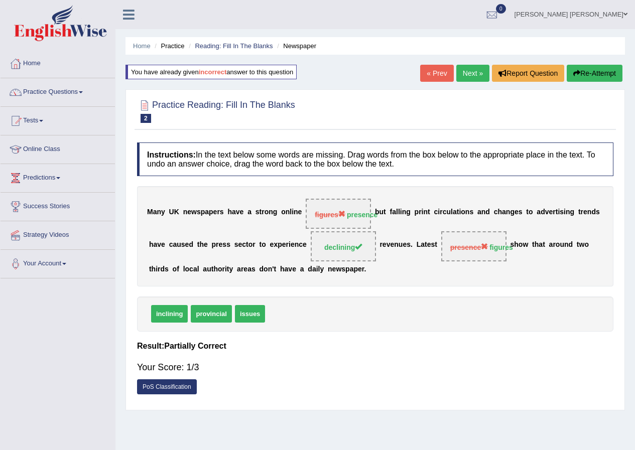
click at [464, 78] on link "Next »" at bounding box center [472, 73] width 33 height 17
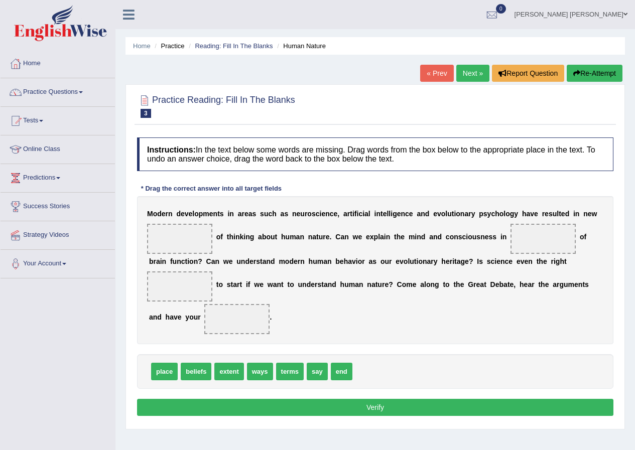
click at [590, 17] on link "[PERSON_NAME] [PERSON_NAME]" at bounding box center [571, 13] width 128 height 26
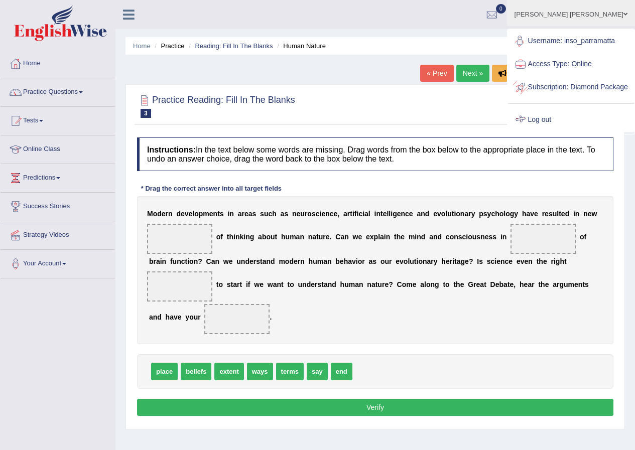
click at [557, 132] on link "Log out" at bounding box center [571, 119] width 126 height 23
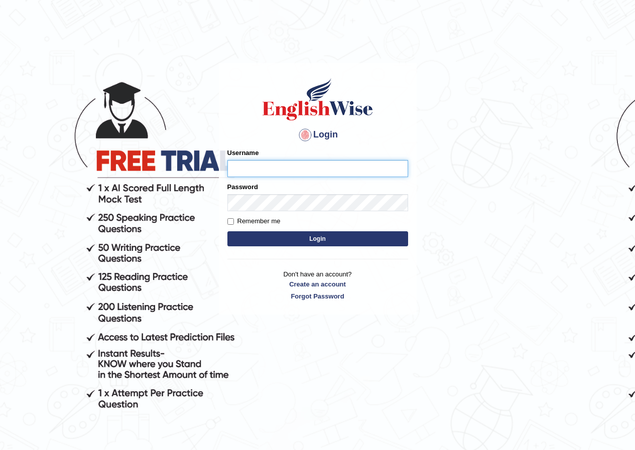
click at [258, 173] on input "Username" at bounding box center [317, 168] width 181 height 17
type input "inso_parramatta"
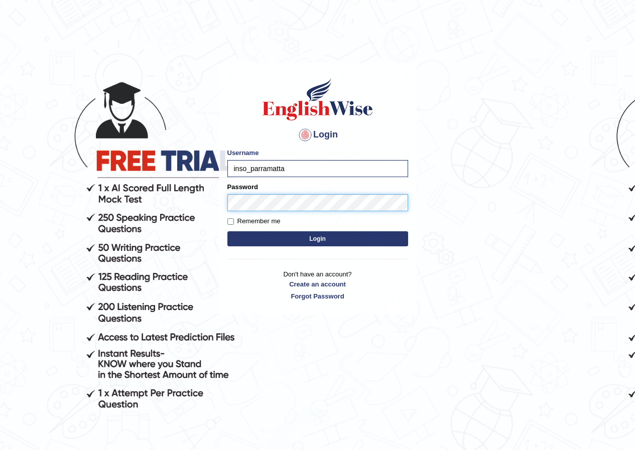
click at [227, 231] on button "Login" at bounding box center [317, 238] width 181 height 15
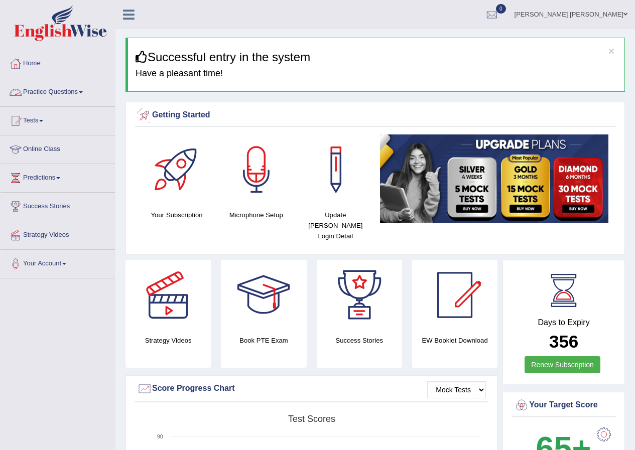
click at [85, 97] on link "Practice Questions" at bounding box center [58, 90] width 114 height 25
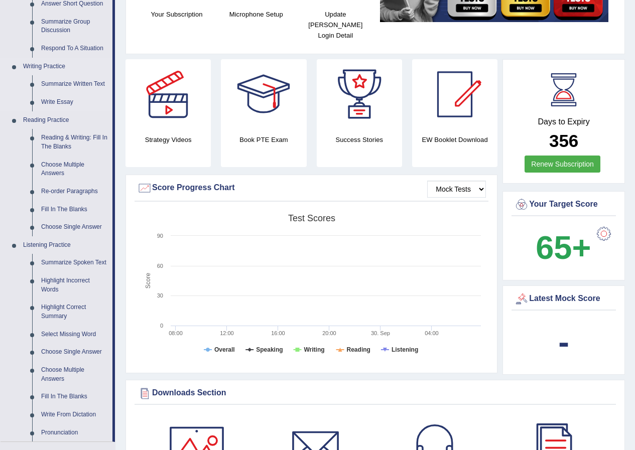
scroll to position [251, 0]
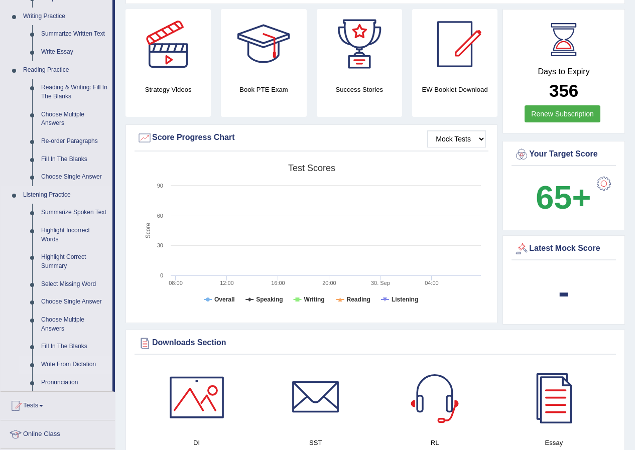
click at [75, 365] on link "Write From Dictation" at bounding box center [75, 365] width 76 height 18
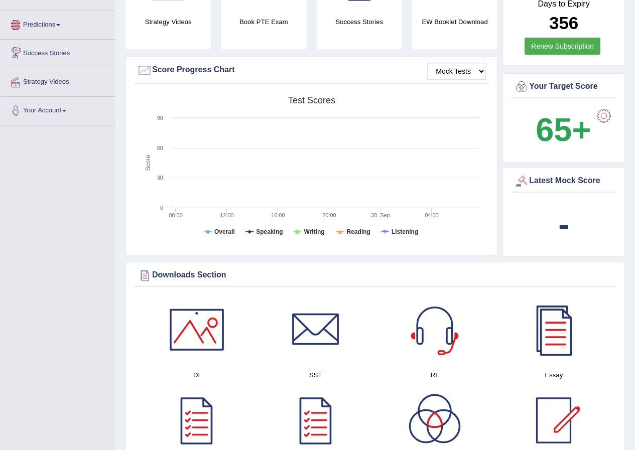
scroll to position [784, 0]
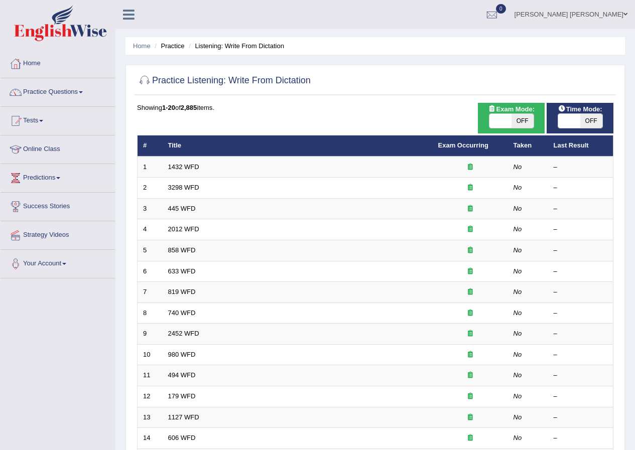
click at [507, 123] on span at bounding box center [500, 121] width 22 height 14
checkbox input "true"
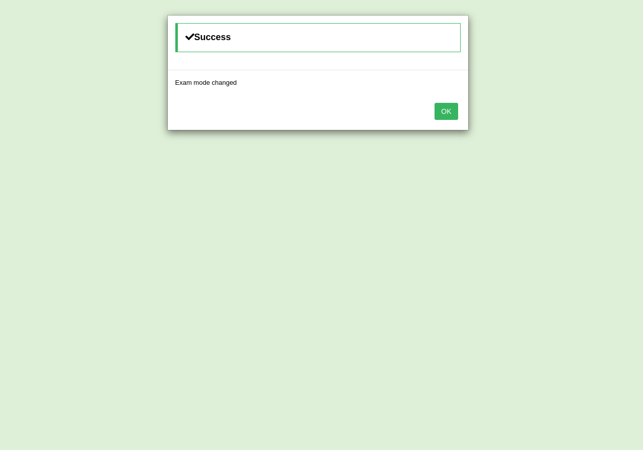
click at [441, 116] on button "OK" at bounding box center [445, 111] width 23 height 17
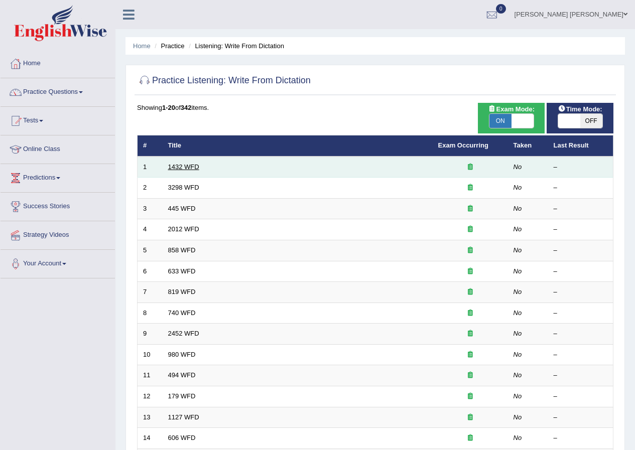
click at [178, 167] on link "1432 WFD" at bounding box center [183, 167] width 31 height 8
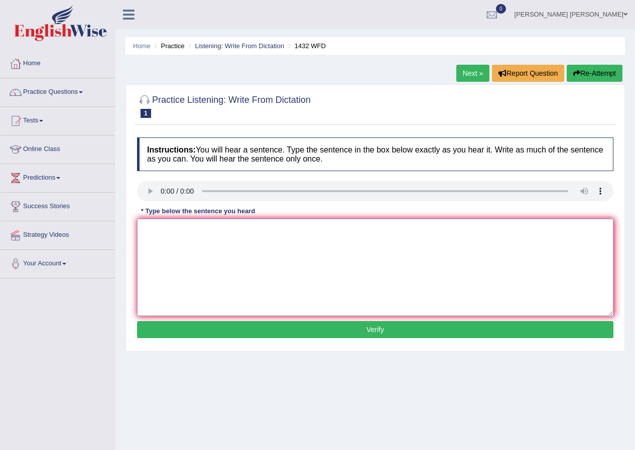
click at [175, 228] on textarea at bounding box center [375, 267] width 476 height 97
click at [154, 228] on textarea at bounding box center [375, 267] width 476 height 97
click at [162, 238] on textarea at bounding box center [375, 267] width 476 height 97
click at [226, 232] on textarea "most physical activity is" at bounding box center [375, 267] width 476 height 97
click at [158, 228] on textarea "most physical activity is beniicial to your health." at bounding box center [375, 267] width 476 height 97
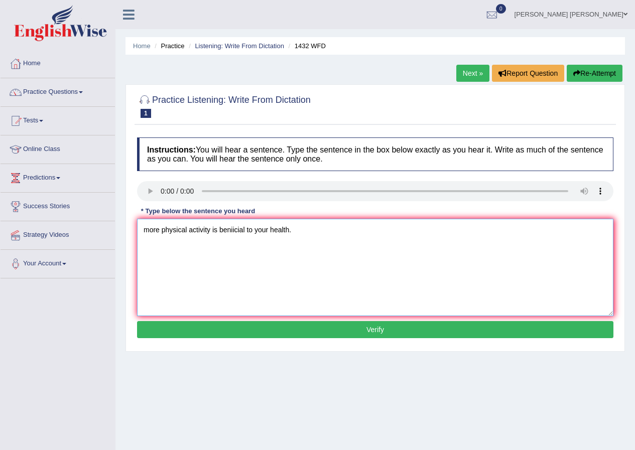
click at [233, 230] on textarea "more physical activity is beniicial to your health." at bounding box center [375, 267] width 476 height 97
type textarea "more physical activity is benificial to your health."
click at [263, 324] on button "Verify" at bounding box center [375, 329] width 476 height 17
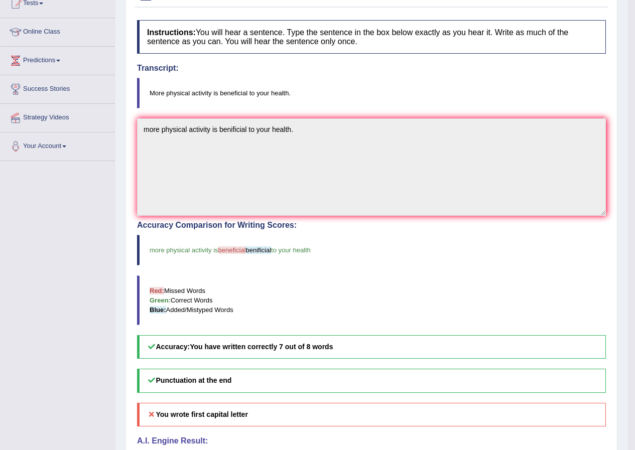
scroll to position [49, 0]
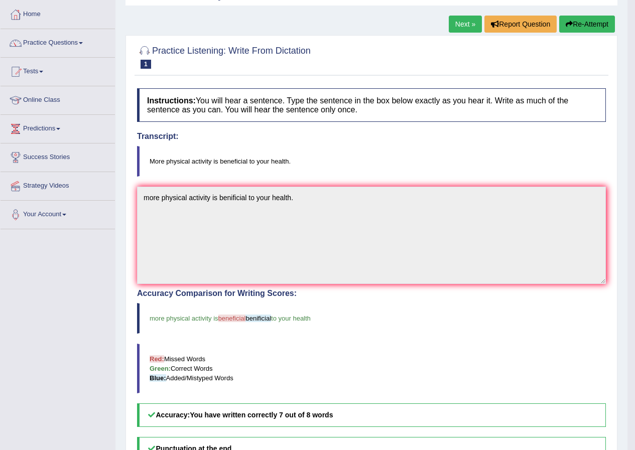
click at [459, 26] on link "Next »" at bounding box center [465, 24] width 33 height 17
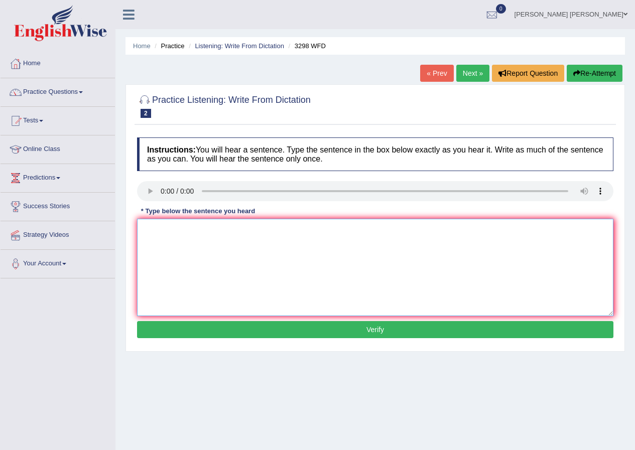
click at [150, 238] on textarea at bounding box center [375, 267] width 476 height 97
click at [197, 231] on textarea "Animal behavior" at bounding box center [375, 267] width 476 height 97
click at [221, 230] on textarea "Animal behavior uppers" at bounding box center [375, 267] width 476 height 97
click at [259, 230] on textarea "Animal behavior uppers to contain" at bounding box center [375, 267] width 476 height 97
click at [298, 233] on textarea "Animal behavior uppers to contain both semilar" at bounding box center [375, 267] width 476 height 97
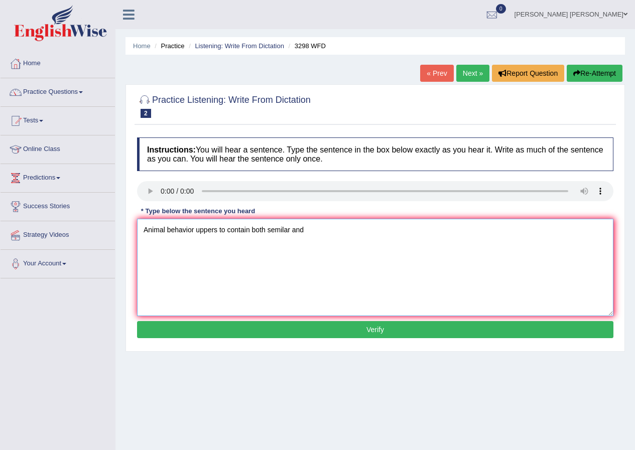
type textarea "Animal behavior uppers to contain both semilar and"
click at [309, 232] on textarea "Animal behavior uppers to contain both semilar and" at bounding box center [375, 267] width 476 height 97
click at [308, 230] on textarea "Animal behavior uppers to contain both semilar and" at bounding box center [375, 267] width 476 height 97
click at [304, 229] on textarea "Animal behavior uppers to contain both semilar and humans" at bounding box center [375, 267] width 476 height 97
type textarea "Animal behavior uppers to contain both semilar and humans"
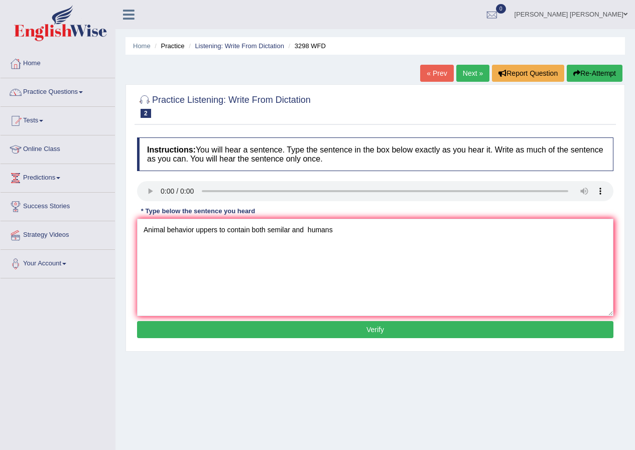
click at [322, 324] on button "Verify" at bounding box center [375, 329] width 476 height 17
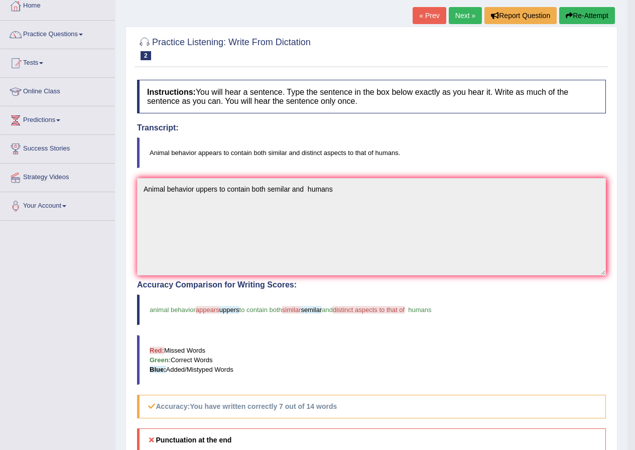
scroll to position [49, 0]
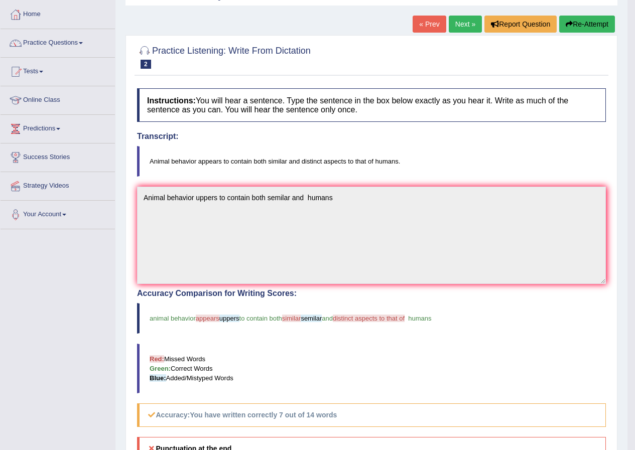
click at [441, 314] on blockquote "animal behavior appears uppers to contain both similar semilar and distinct asp…" at bounding box center [371, 318] width 469 height 31
click at [454, 28] on link "Next »" at bounding box center [465, 24] width 33 height 17
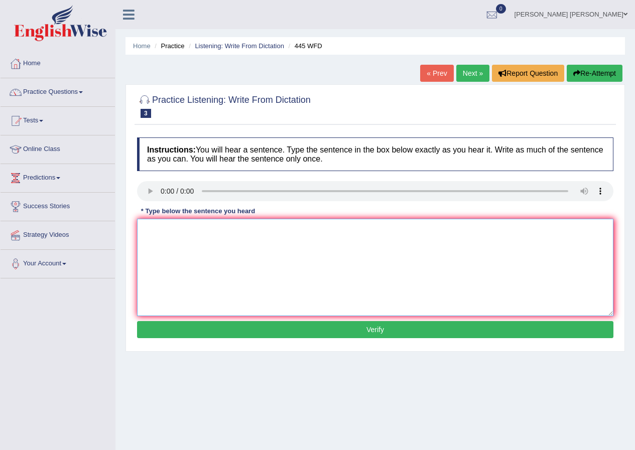
click at [161, 227] on textarea at bounding box center [375, 267] width 476 height 97
type textarea "t"
type textarea "T"
click at [191, 224] on textarea "T" at bounding box center [375, 267] width 476 height 97
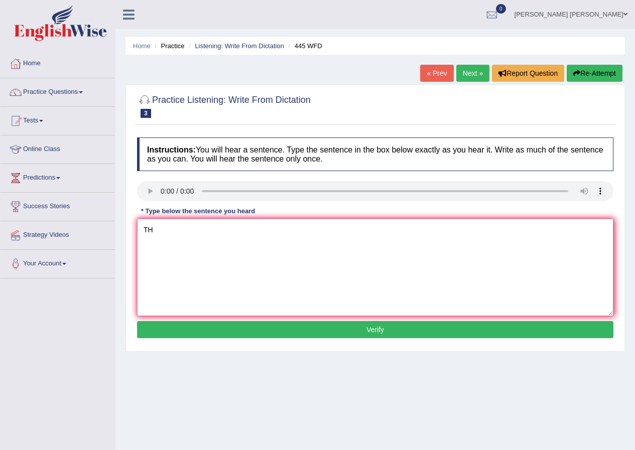
type textarea "T"
click at [190, 225] on textarea "The American" at bounding box center [375, 267] width 476 height 97
click at [270, 231] on textarea "The American they are plan the landing" at bounding box center [375, 267] width 476 height 97
click at [238, 229] on textarea "The American they are plan the landing on spaceship on mars." at bounding box center [375, 267] width 476 height 97
click at [243, 229] on textarea "The American they are plan the landing on spaceship on mars." at bounding box center [375, 267] width 476 height 97
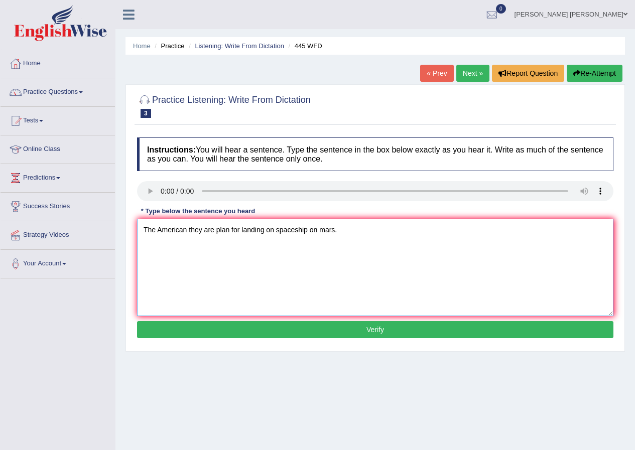
click at [188, 229] on textarea "The American they are plan for landing on spaceship on mars." at bounding box center [375, 267] width 476 height 97
click at [242, 228] on textarea "The American astronomers they are plan for landing on spaceship on mars." at bounding box center [375, 267] width 476 height 97
type textarea "The American astronomers made a plan for landing on spaceship on mars."
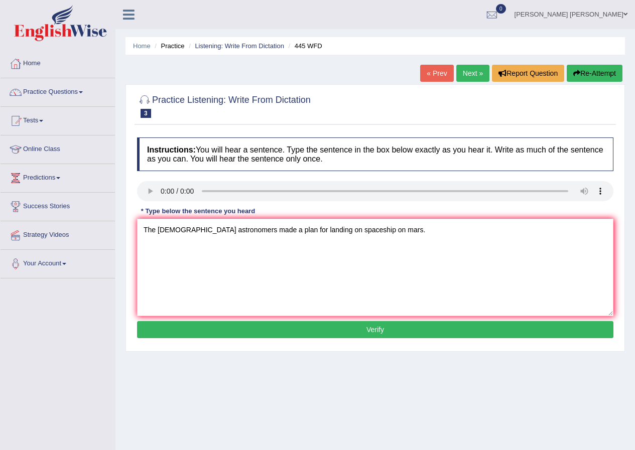
click at [337, 333] on button "Verify" at bounding box center [375, 329] width 476 height 17
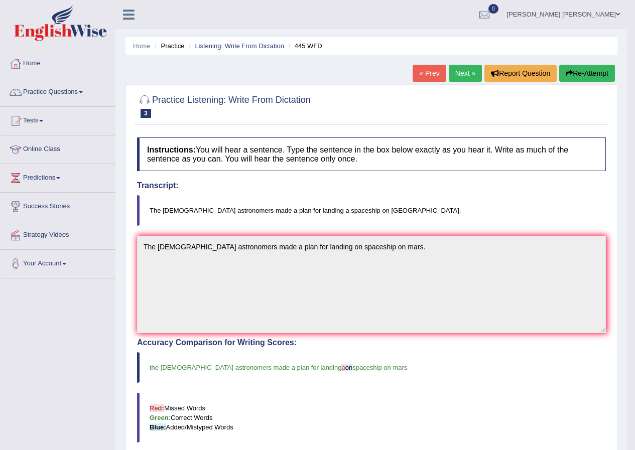
click at [468, 77] on link "Next »" at bounding box center [465, 73] width 33 height 17
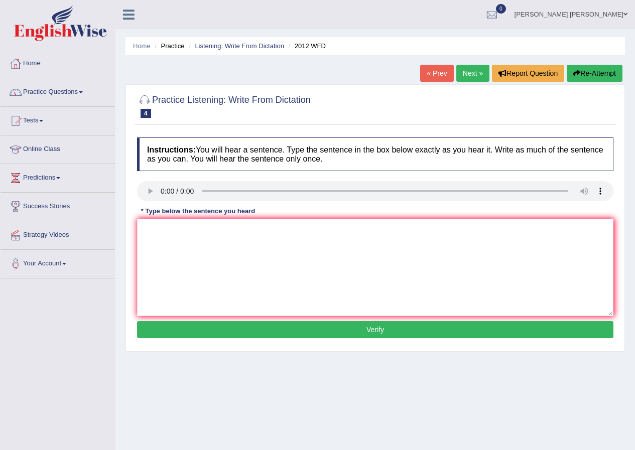
click at [598, 18] on link "[PERSON_NAME] [PERSON_NAME]" at bounding box center [571, 13] width 128 height 26
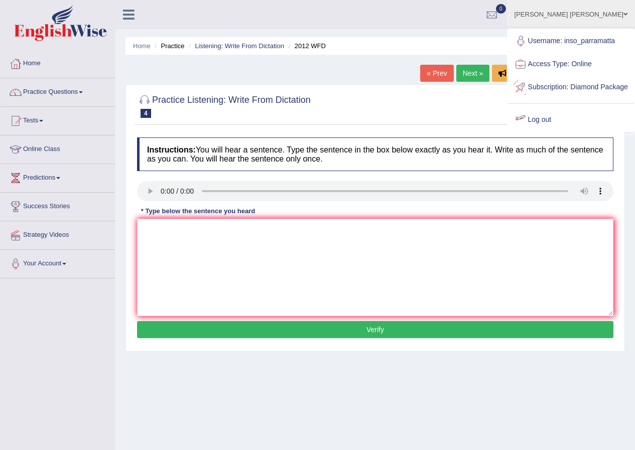
click at [558, 132] on link "Log out" at bounding box center [571, 119] width 126 height 23
